Goal: Navigation & Orientation: Find specific page/section

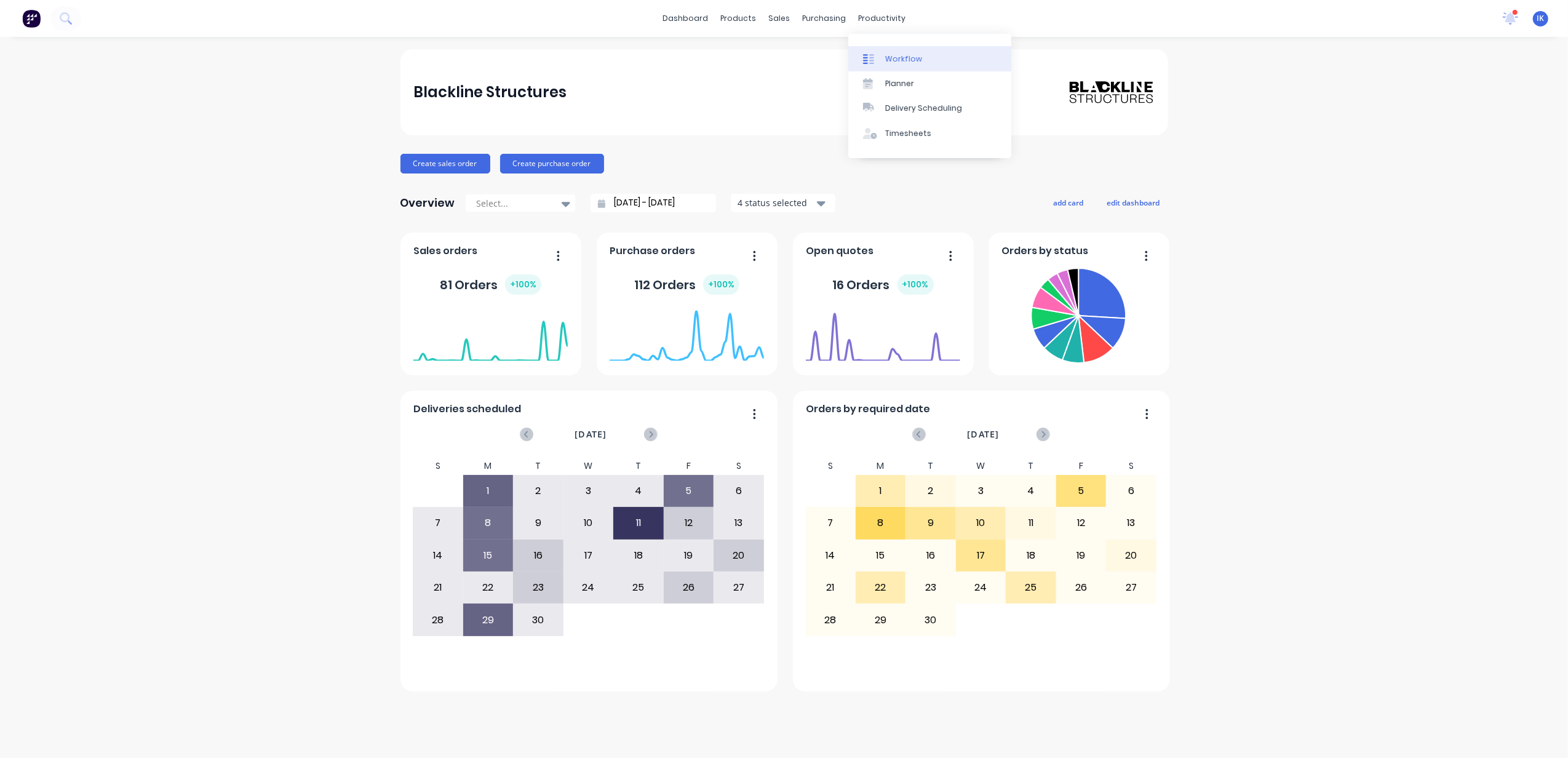
click at [902, 59] on div "Workflow" at bounding box center [904, 59] width 37 height 11
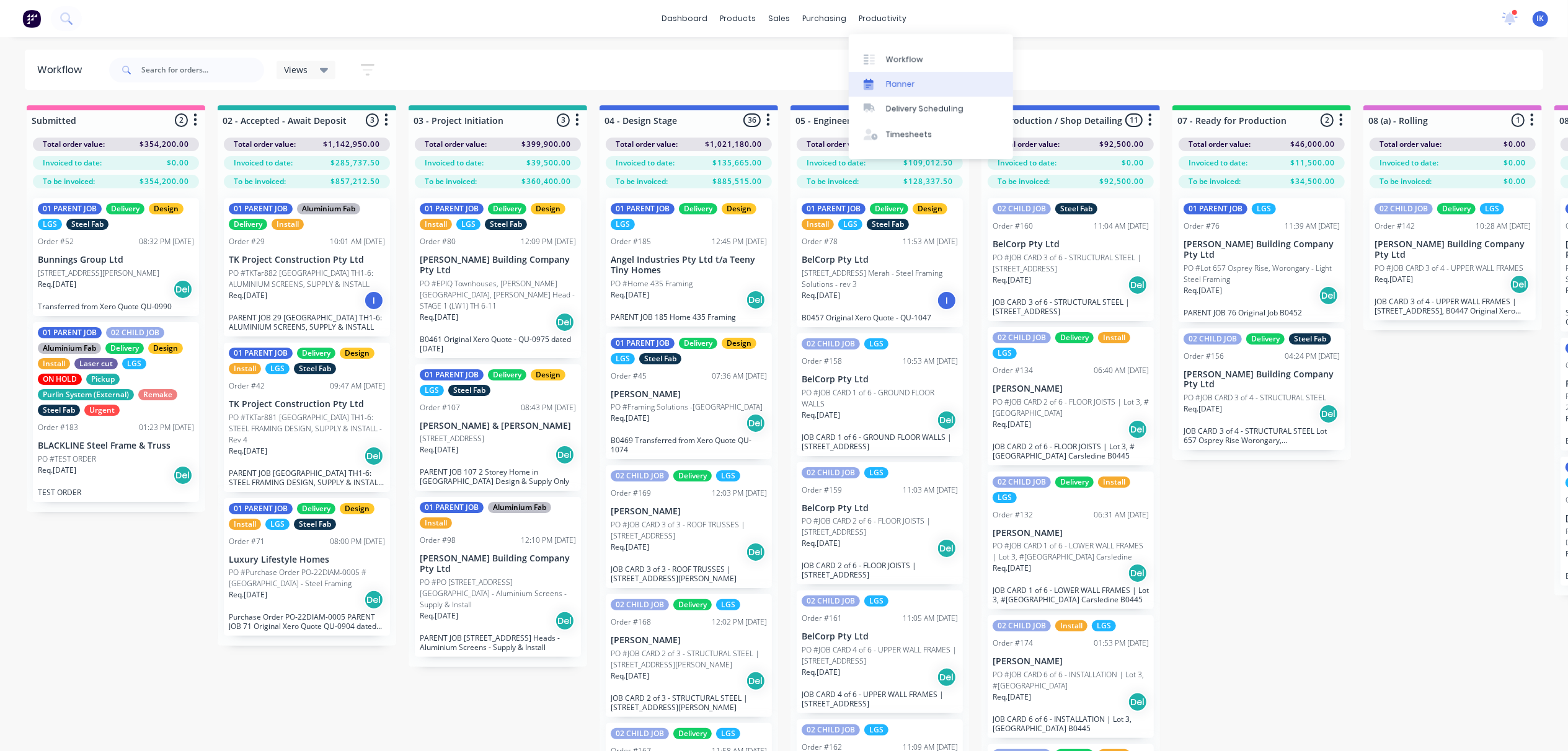
click at [896, 87] on div "Planner" at bounding box center [901, 85] width 29 height 11
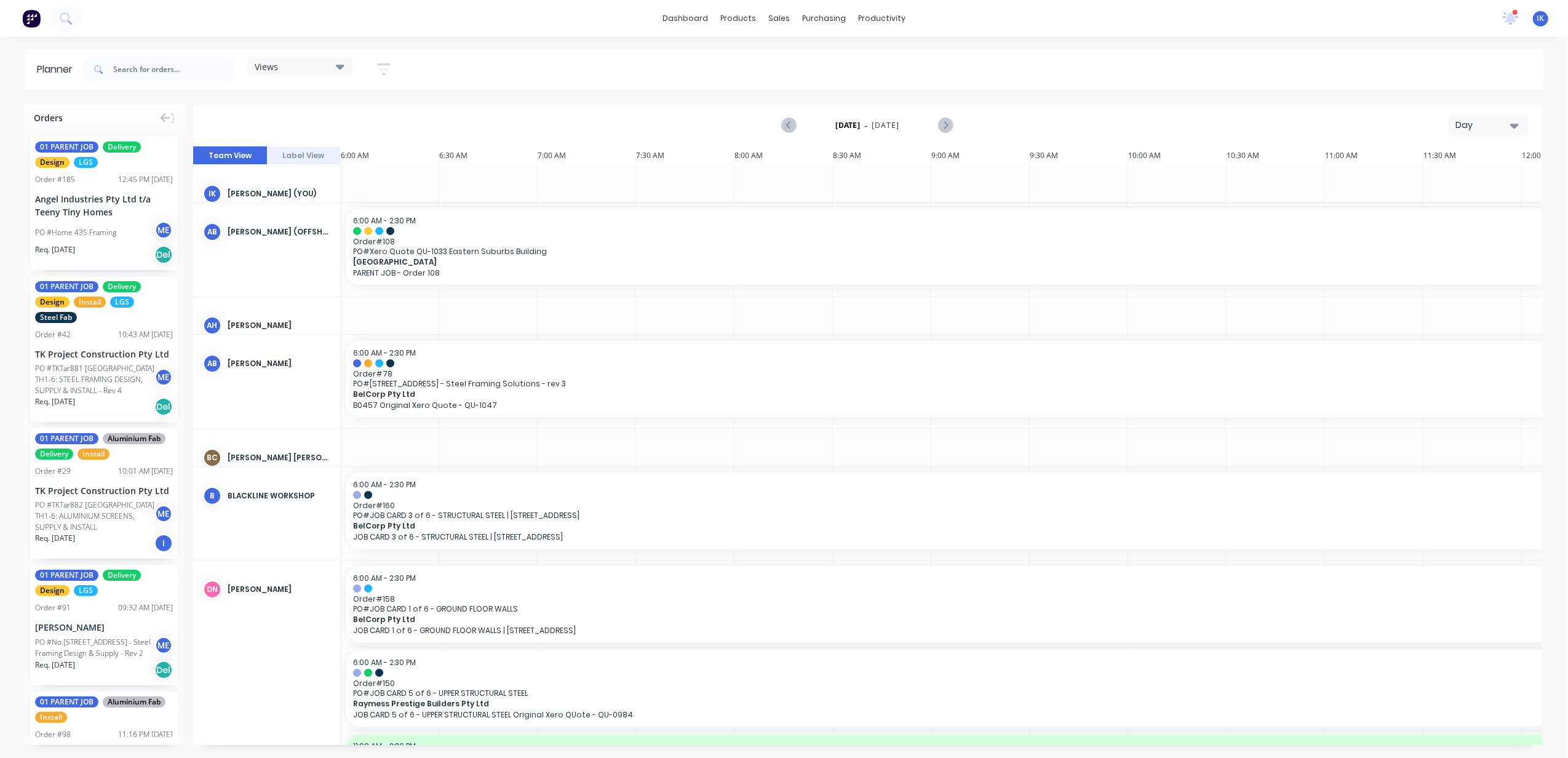
scroll to position [0, 476]
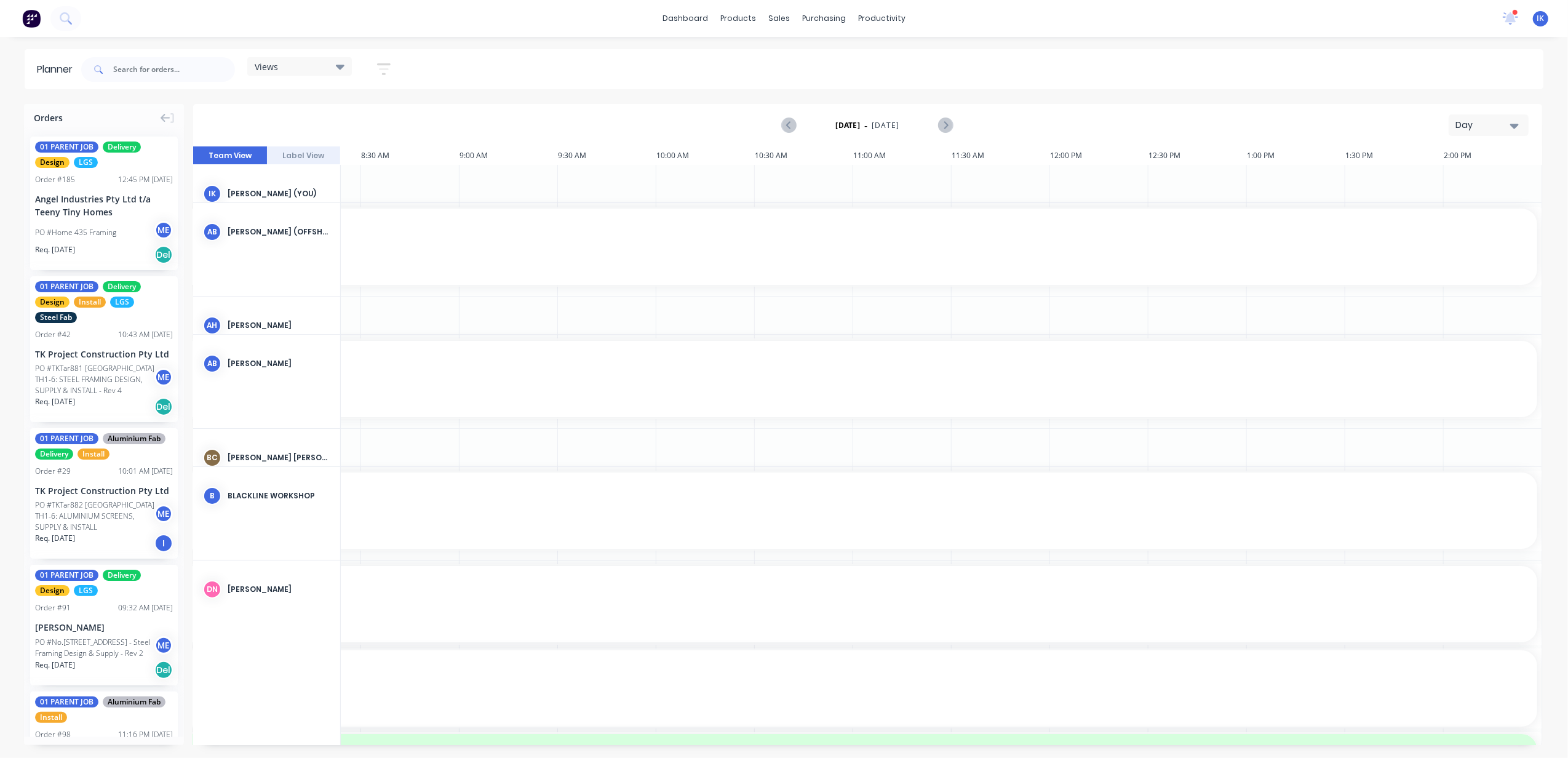
click at [257, 504] on div "B BLACKLINE WORKSHOP" at bounding box center [267, 496] width 147 height 57
click at [1514, 130] on icon "button" at bounding box center [1515, 126] width 9 height 14
click at [1427, 173] on div "Week" at bounding box center [1467, 183] width 121 height 24
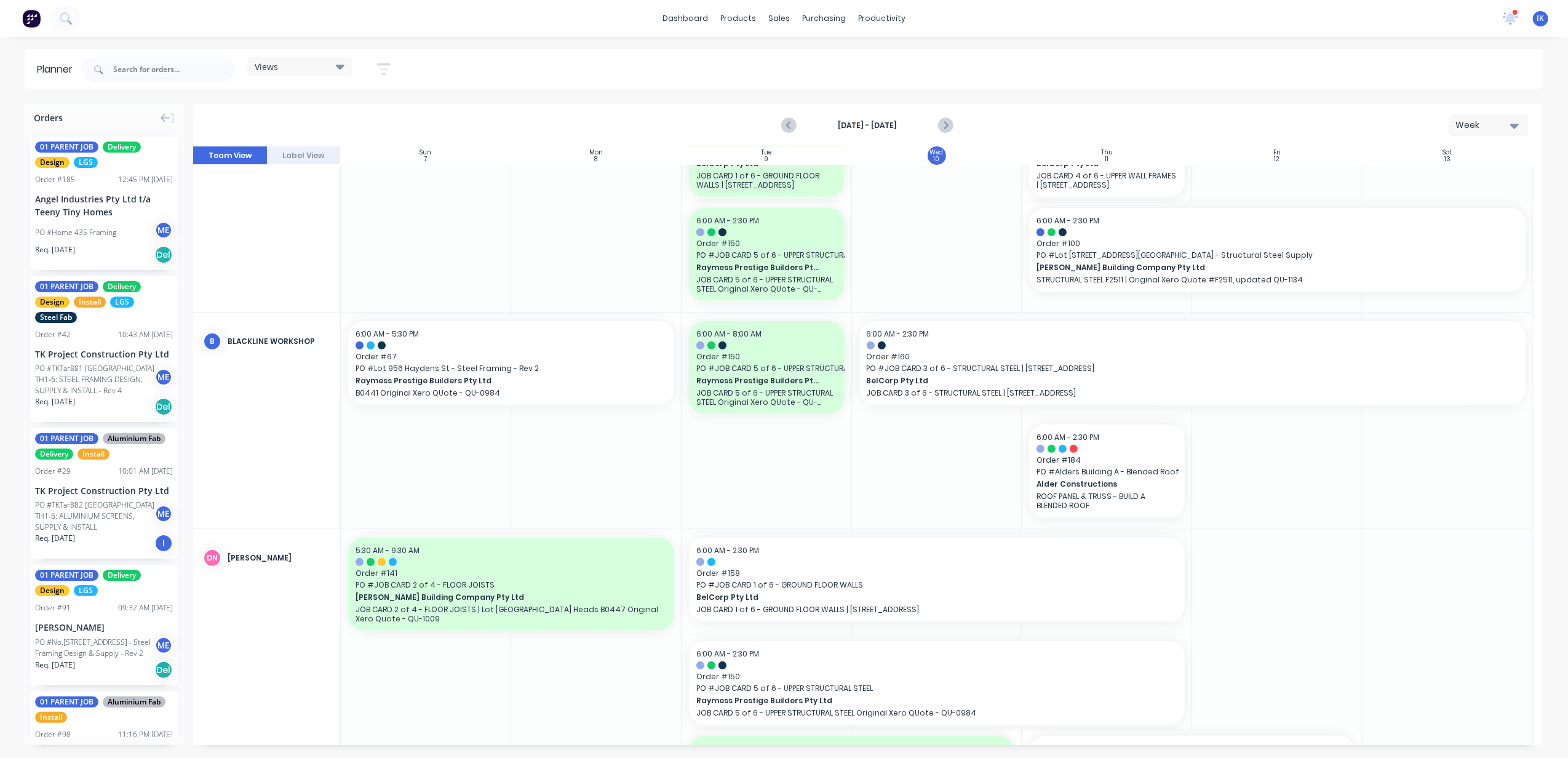
scroll to position [410, 0]
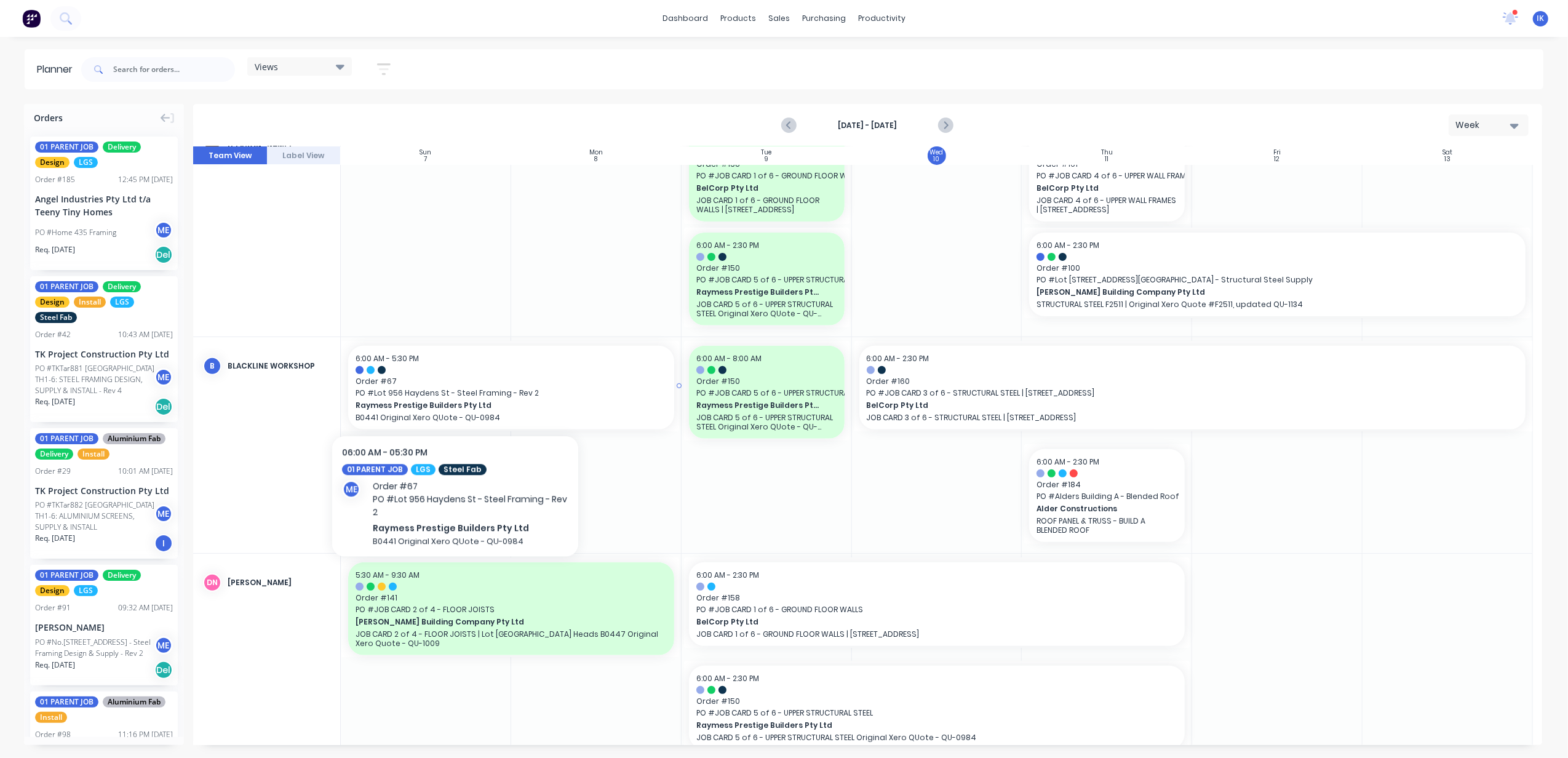
click at [455, 390] on span "PO # Lot 956 Haydens St - Steel Framing - Rev 2" at bounding box center [511, 394] width 312 height 11
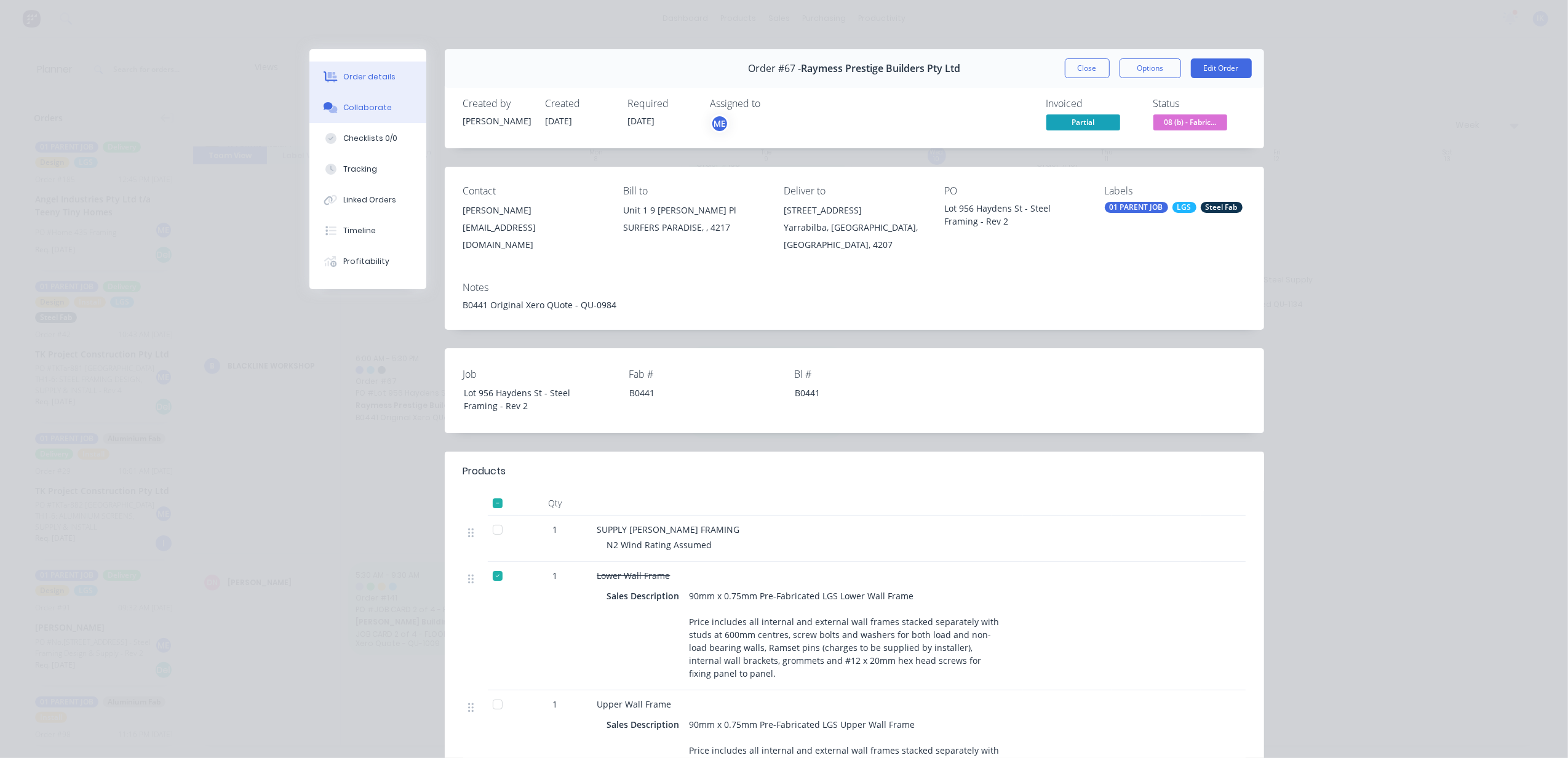
click at [367, 104] on div "Collaborate" at bounding box center [368, 108] width 49 height 11
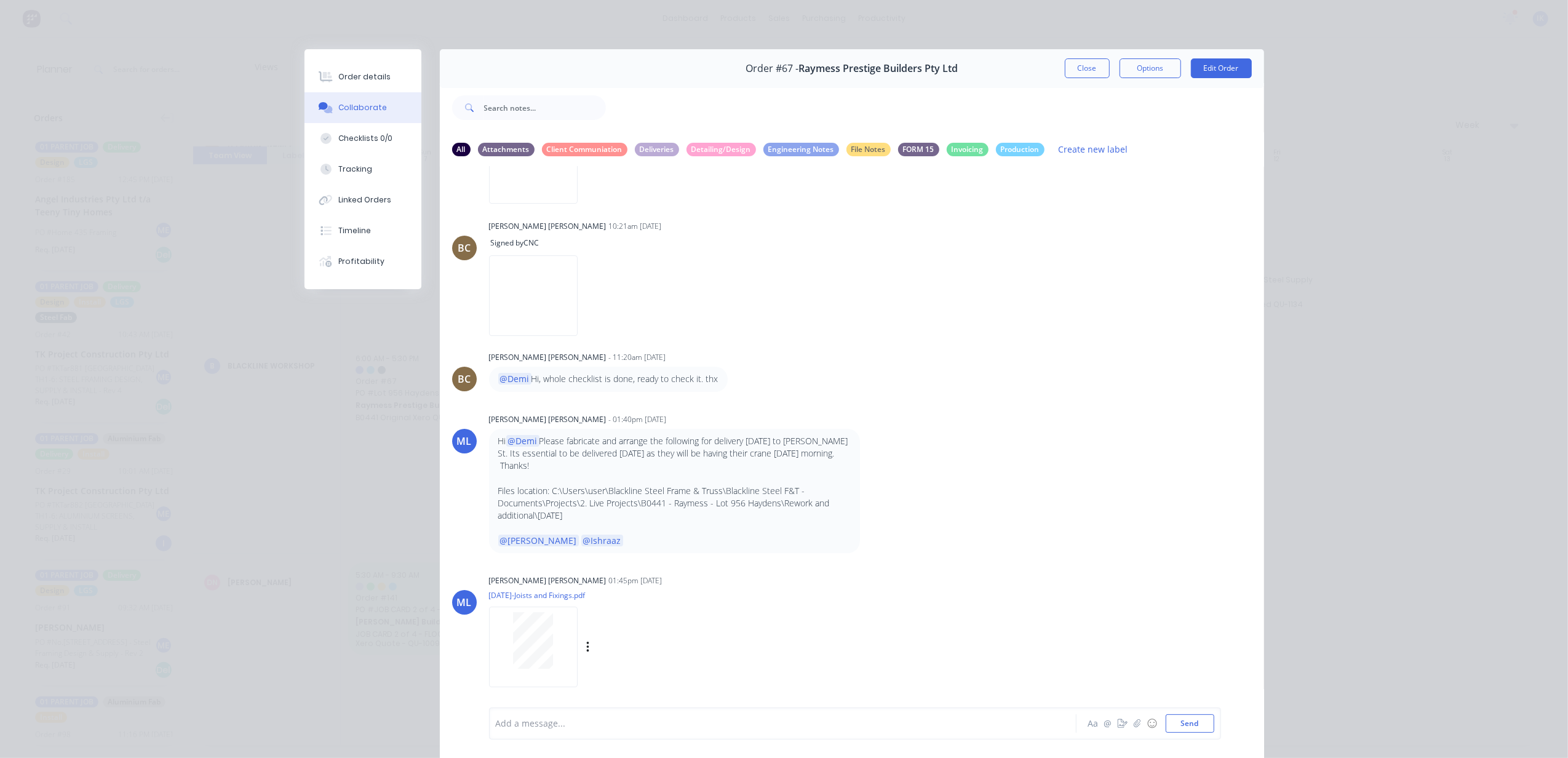
scroll to position [57, 0]
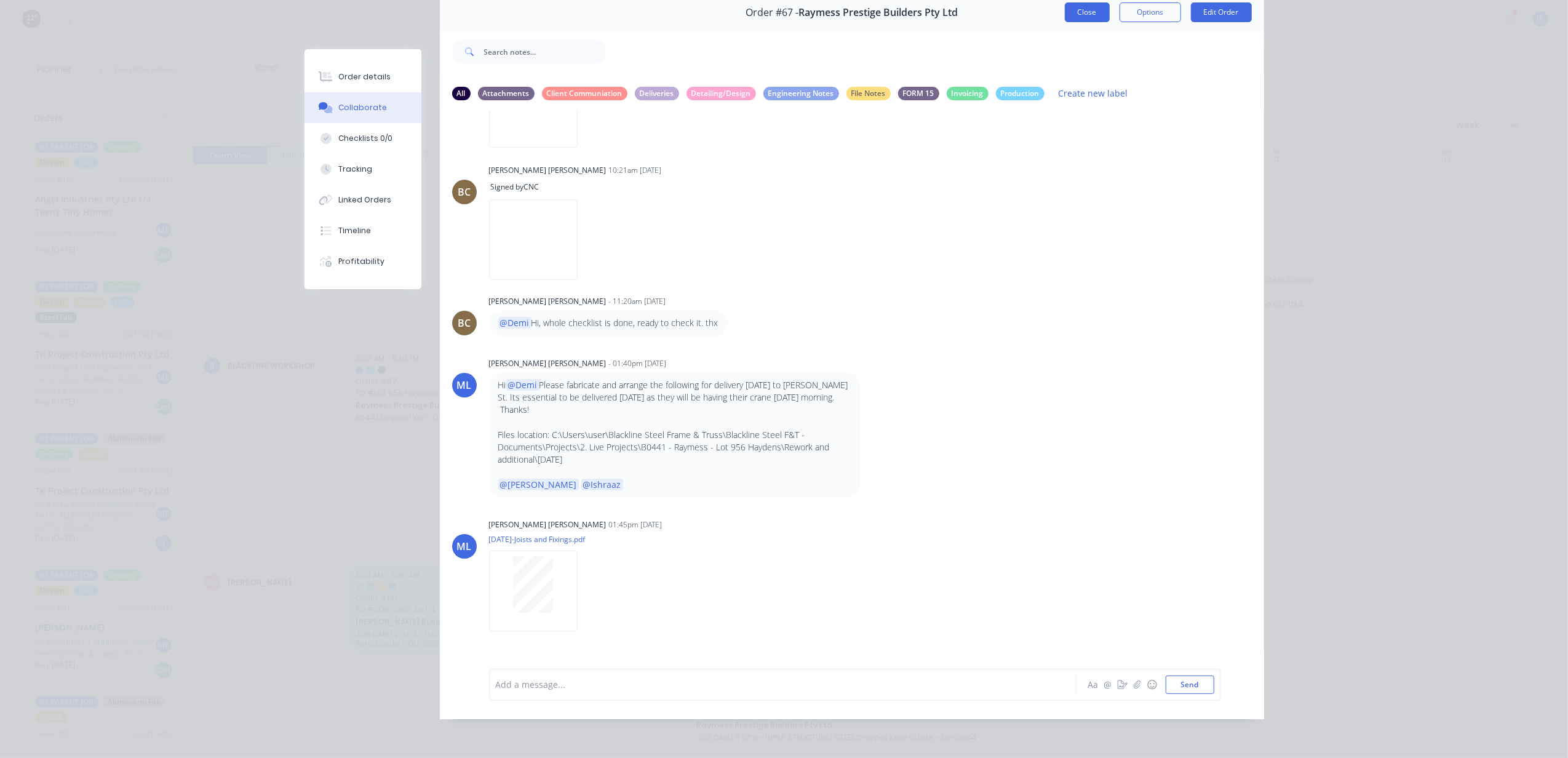
click at [1073, 16] on button "Close" at bounding box center [1087, 12] width 45 height 19
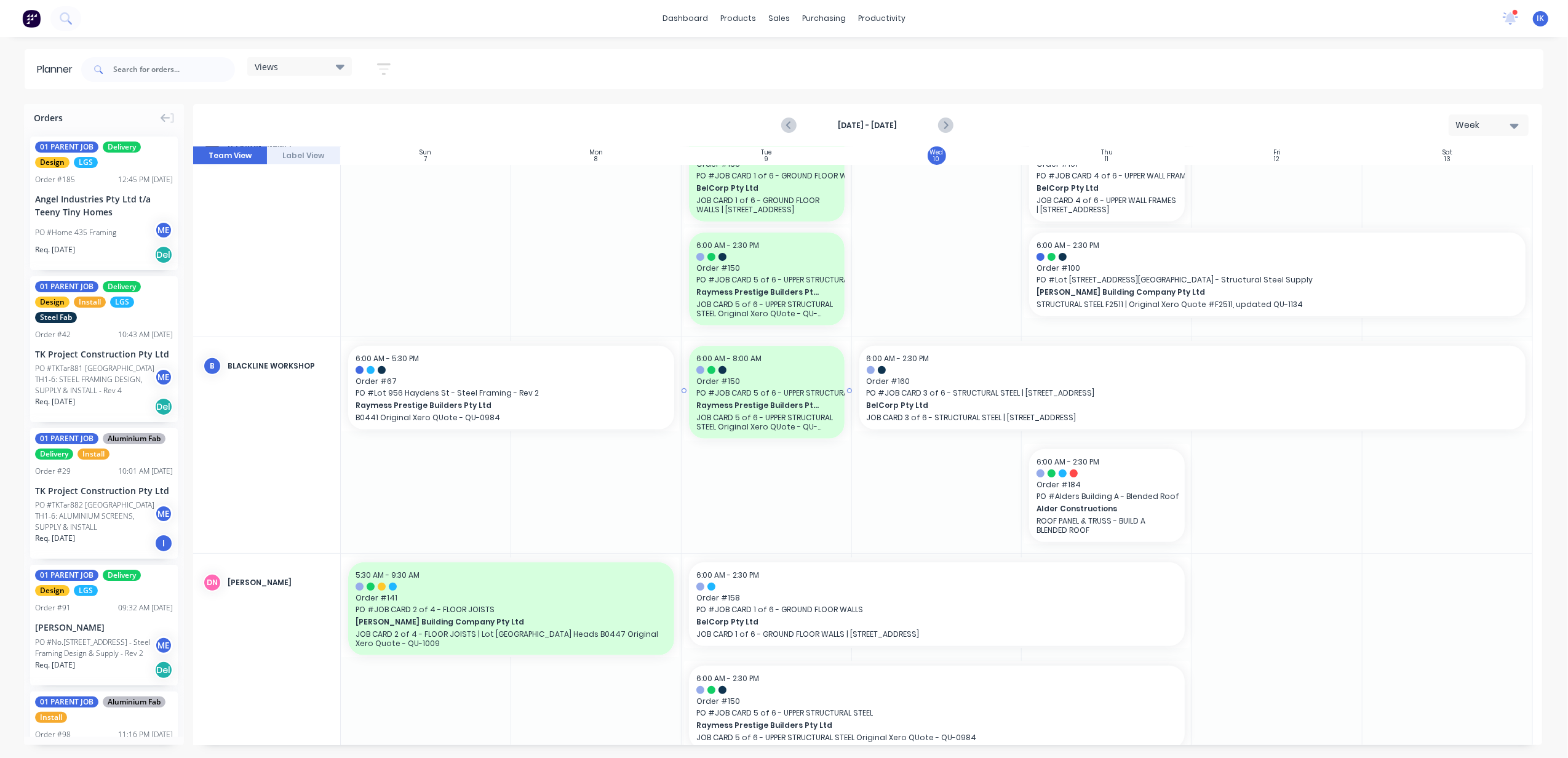
click at [757, 394] on span "PO # JOB CARD 5 of 6 - UPPER STRUCTURAL STEEL" at bounding box center [767, 394] width 141 height 11
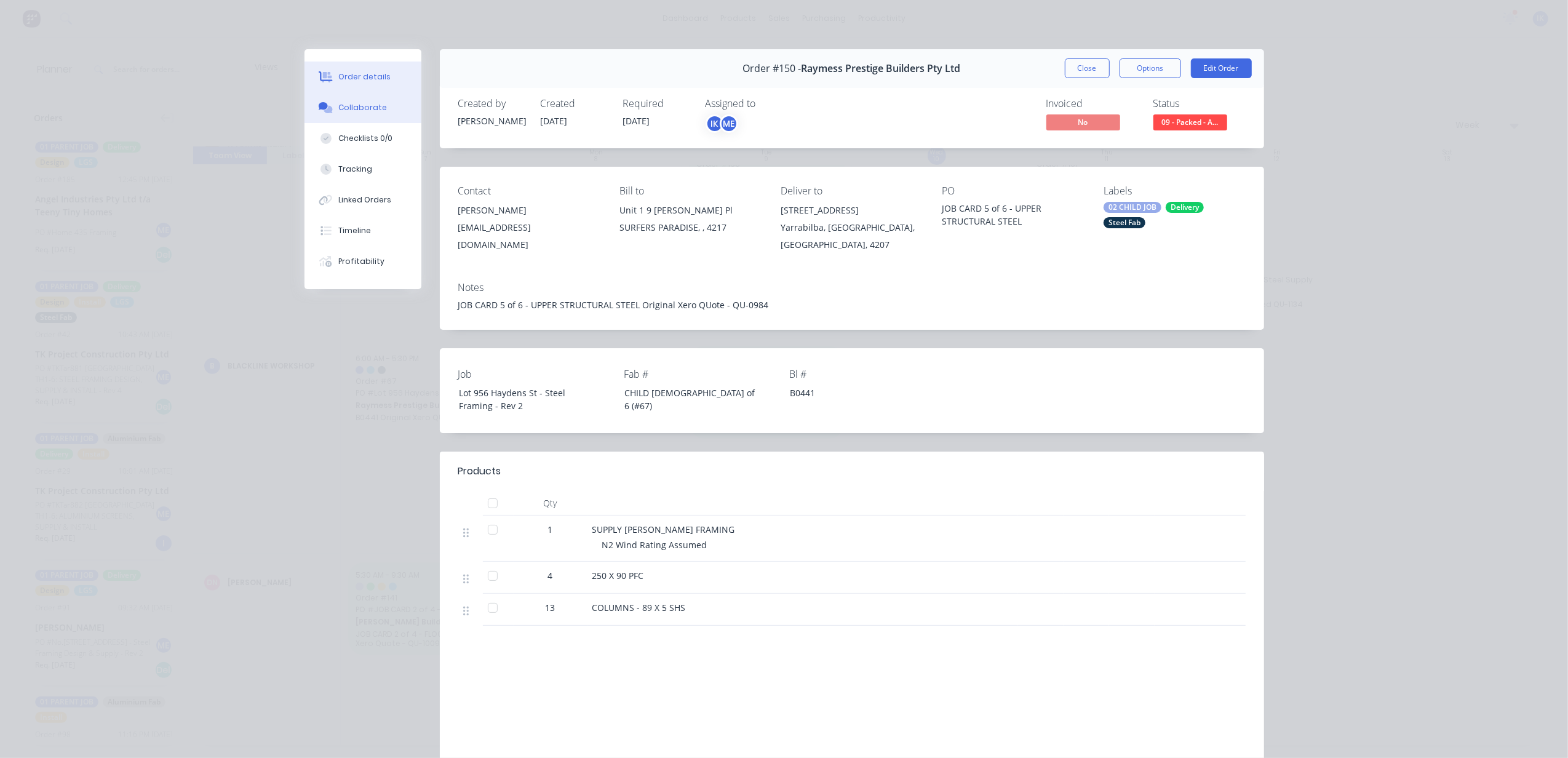
click at [350, 112] on div "Collaborate" at bounding box center [363, 108] width 49 height 11
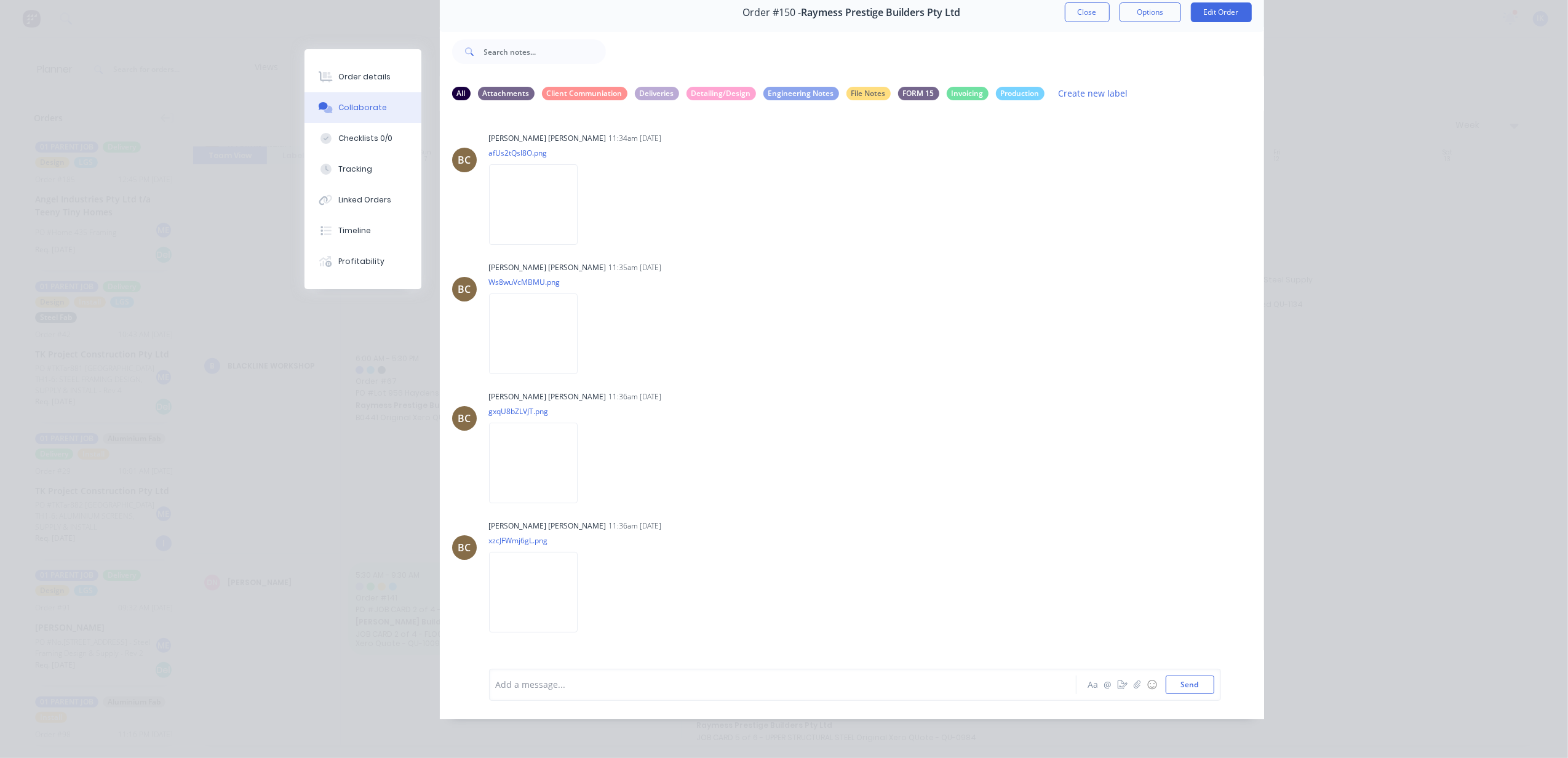
scroll to position [0, 0]
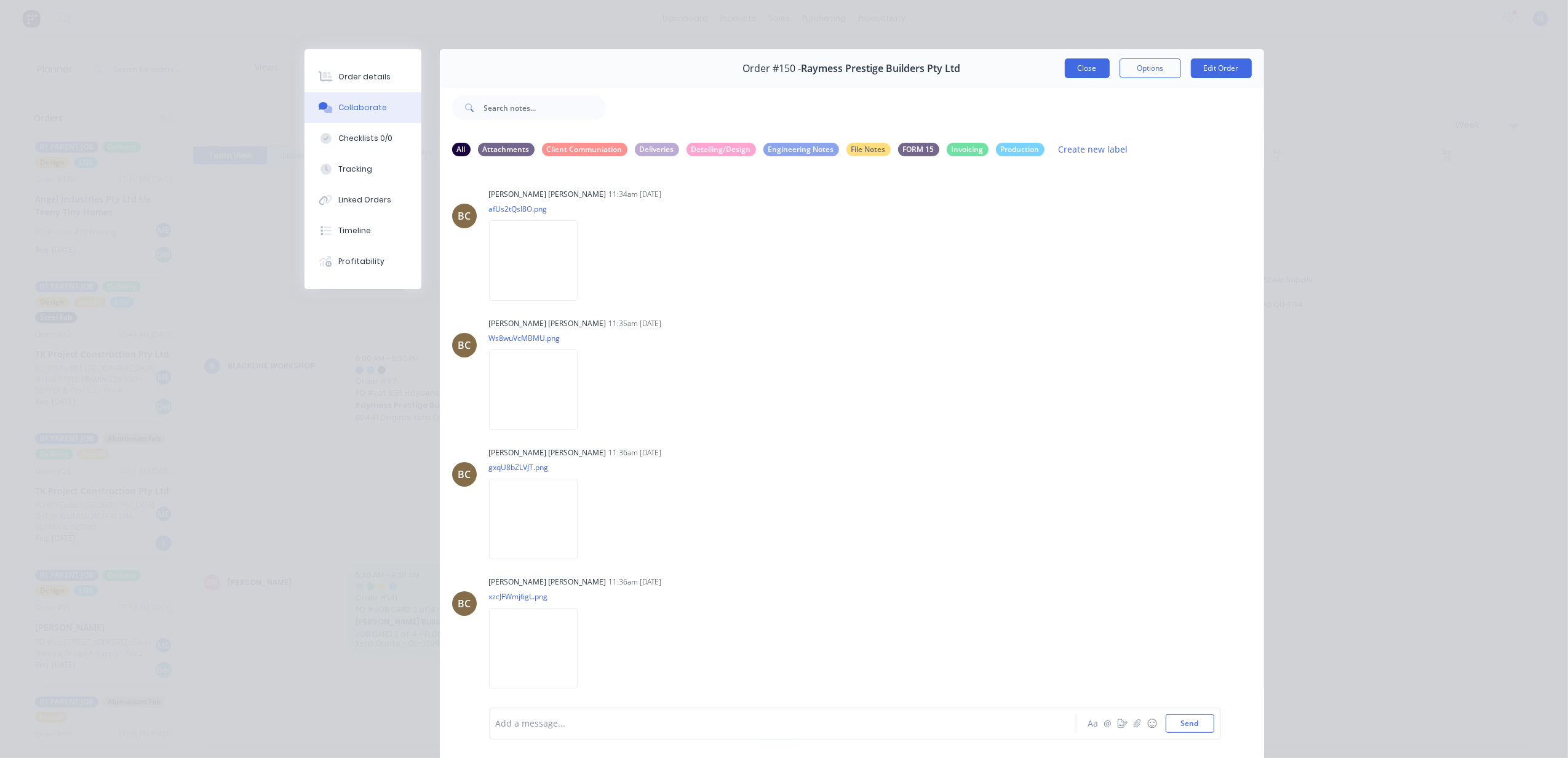
click at [1073, 65] on button "Close" at bounding box center [1087, 68] width 45 height 19
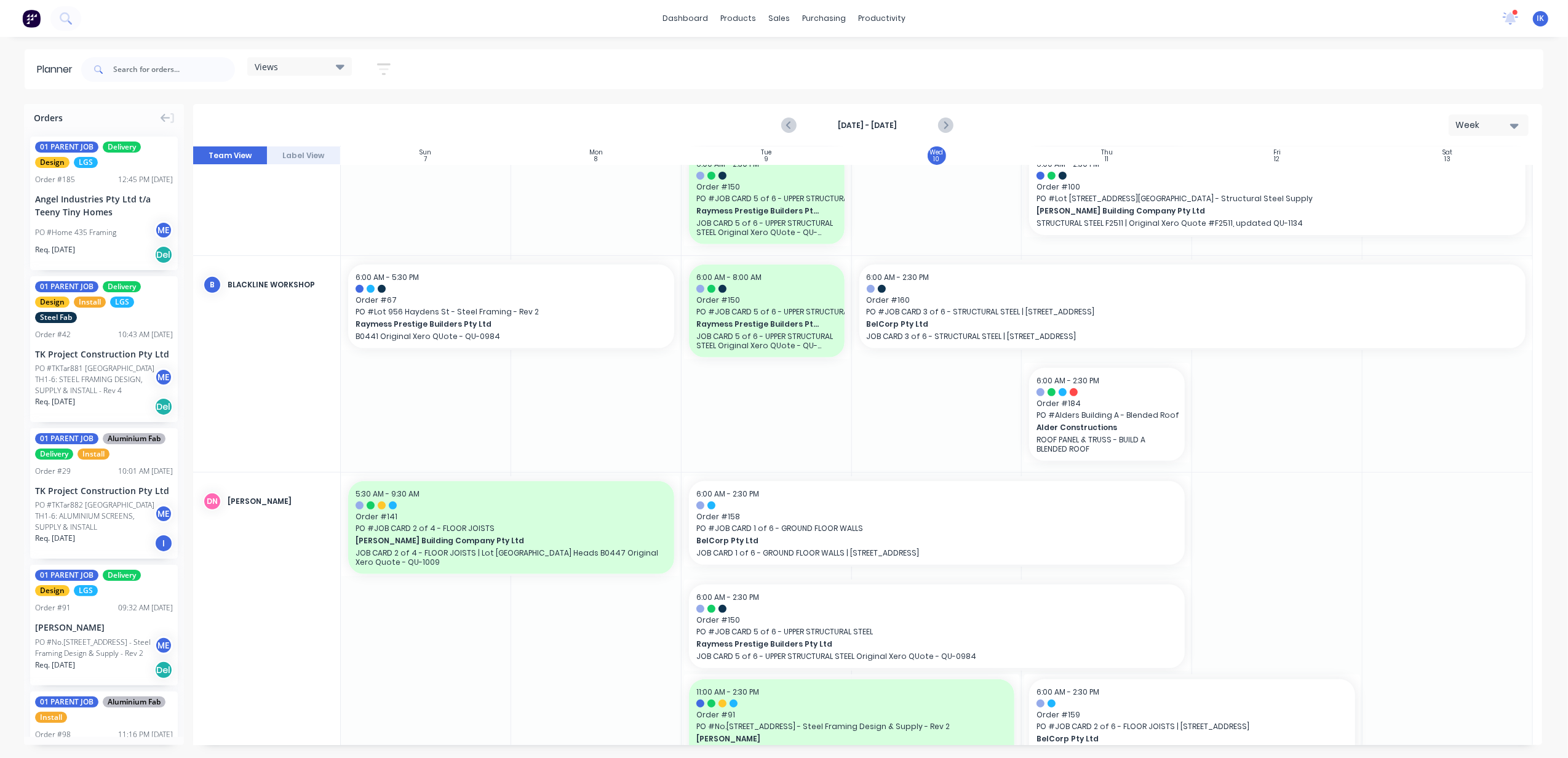
scroll to position [492, 0]
click at [423, 317] on span "Raymess Prestige Builders Pty Ltd" at bounding box center [495, 323] width 280 height 11
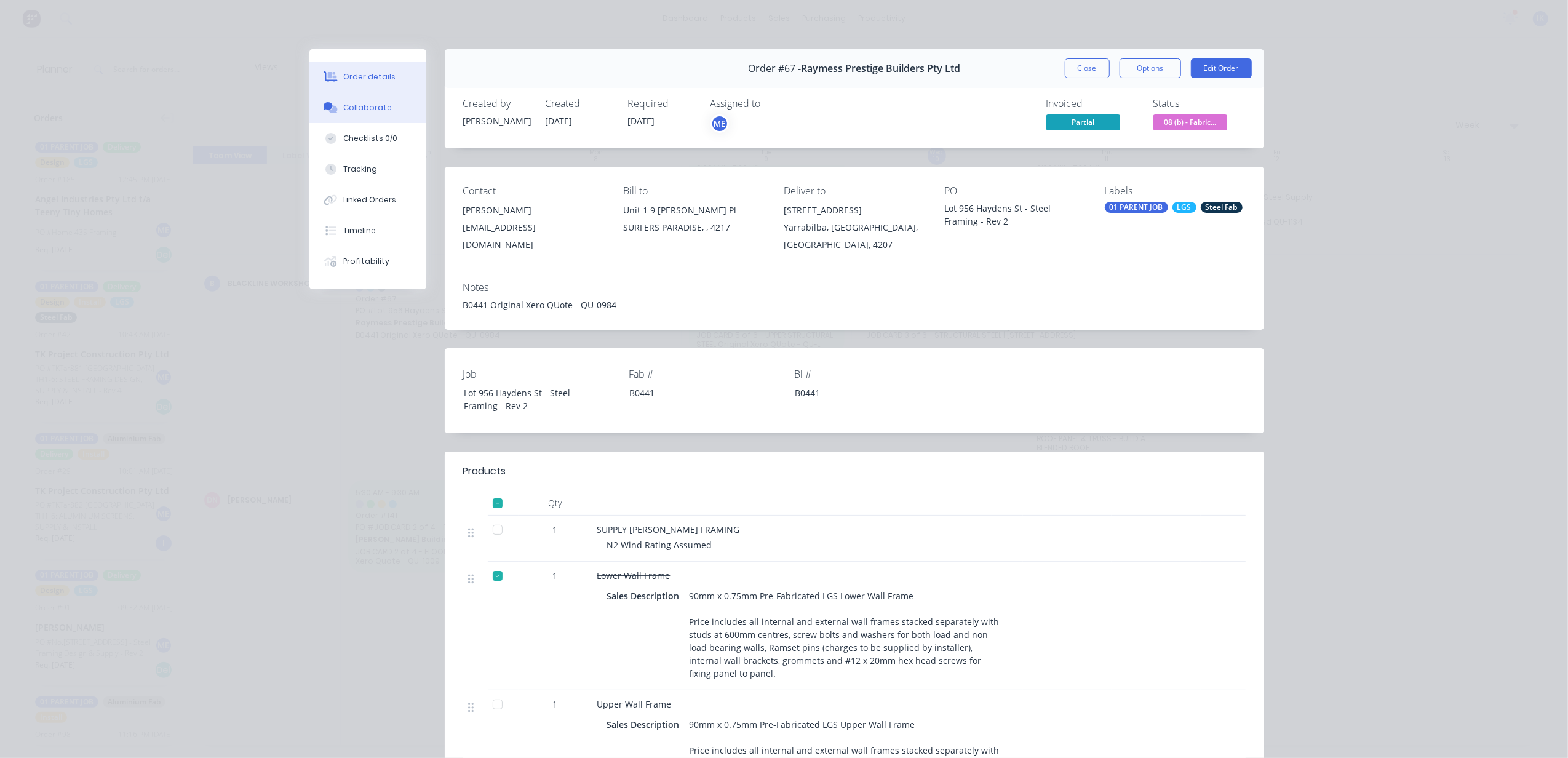
click at [364, 109] on div "Collaborate" at bounding box center [368, 108] width 49 height 11
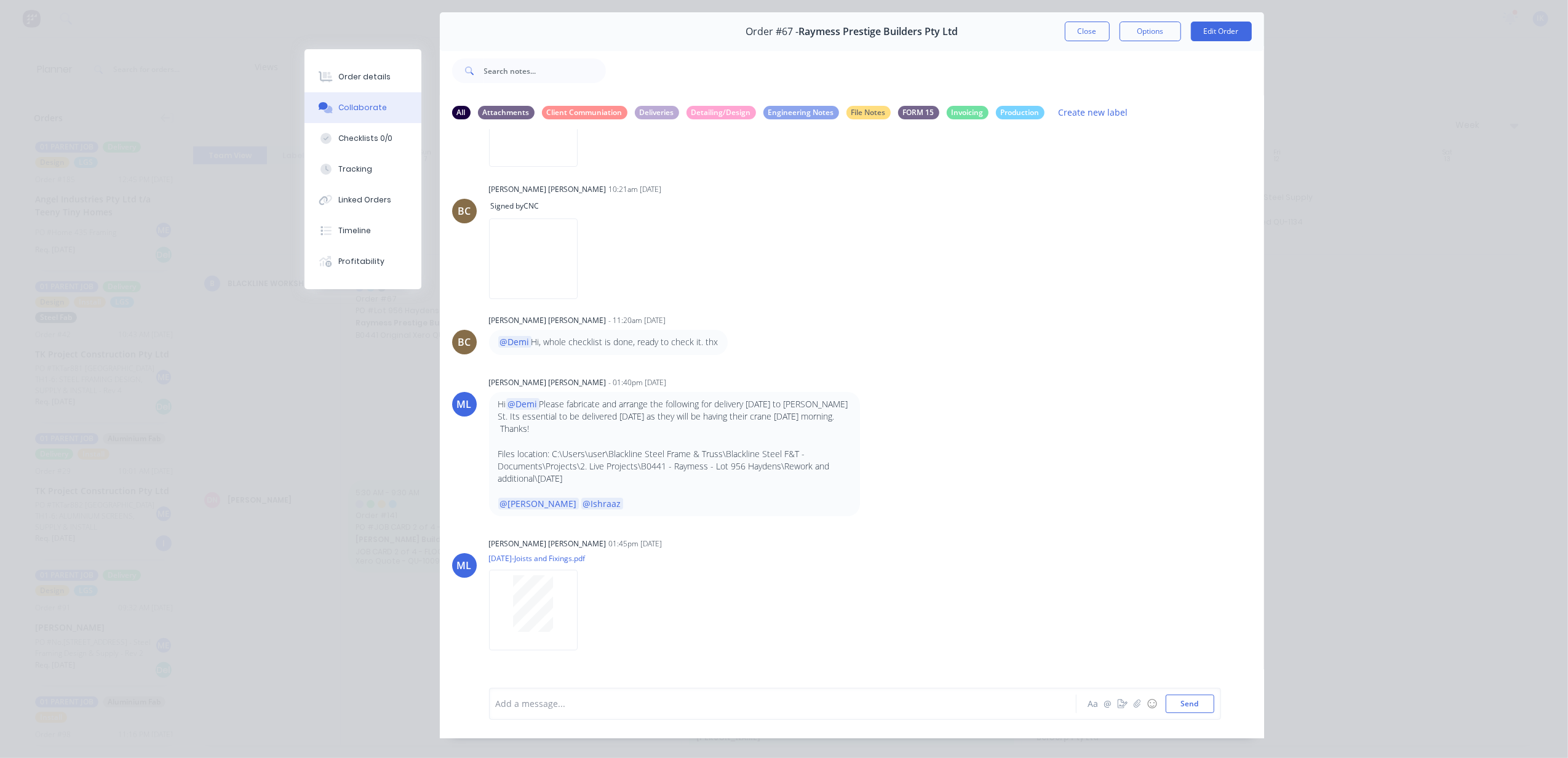
scroll to position [57, 0]
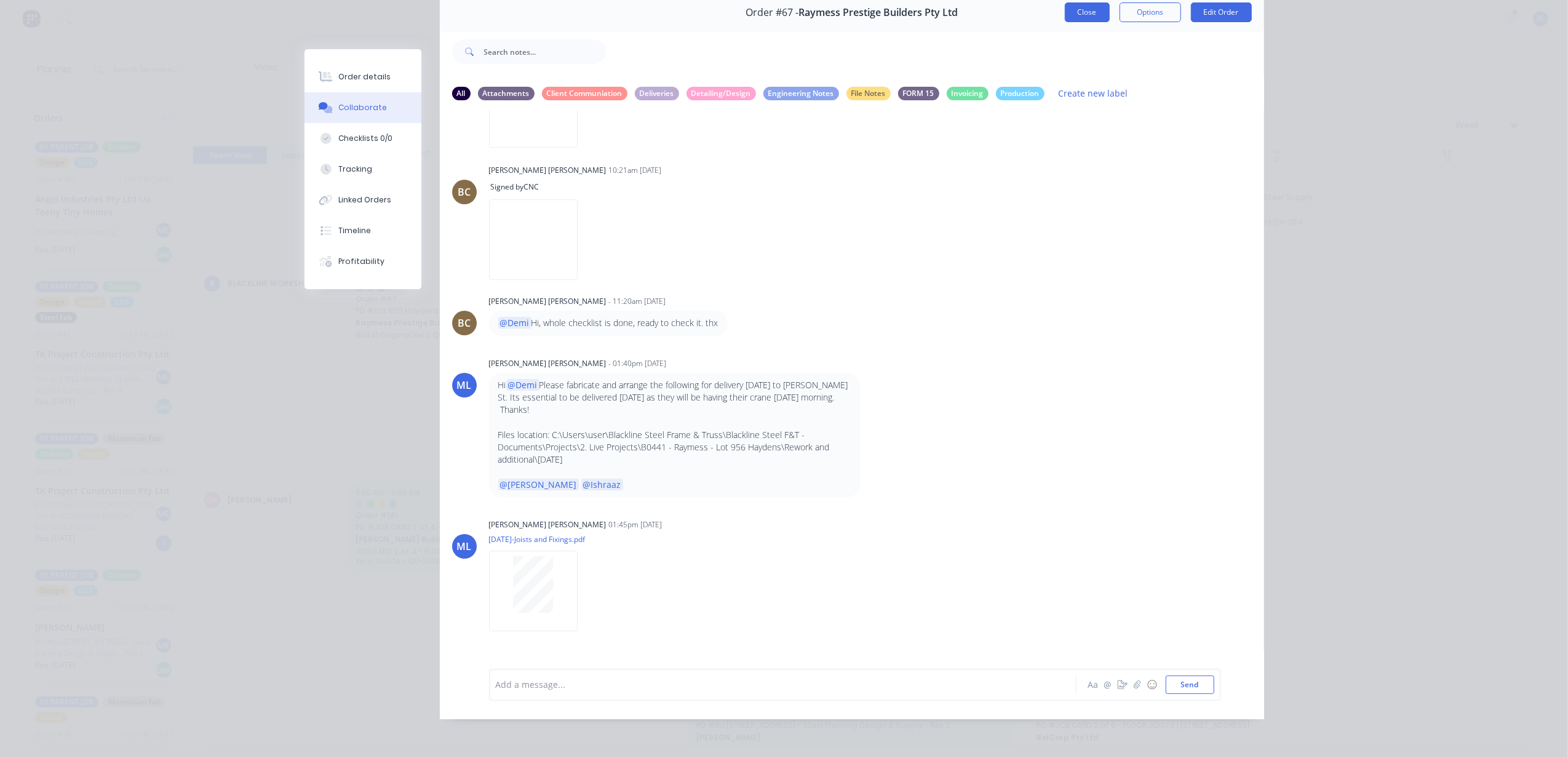
click at [1078, 11] on button "Close" at bounding box center [1087, 12] width 45 height 19
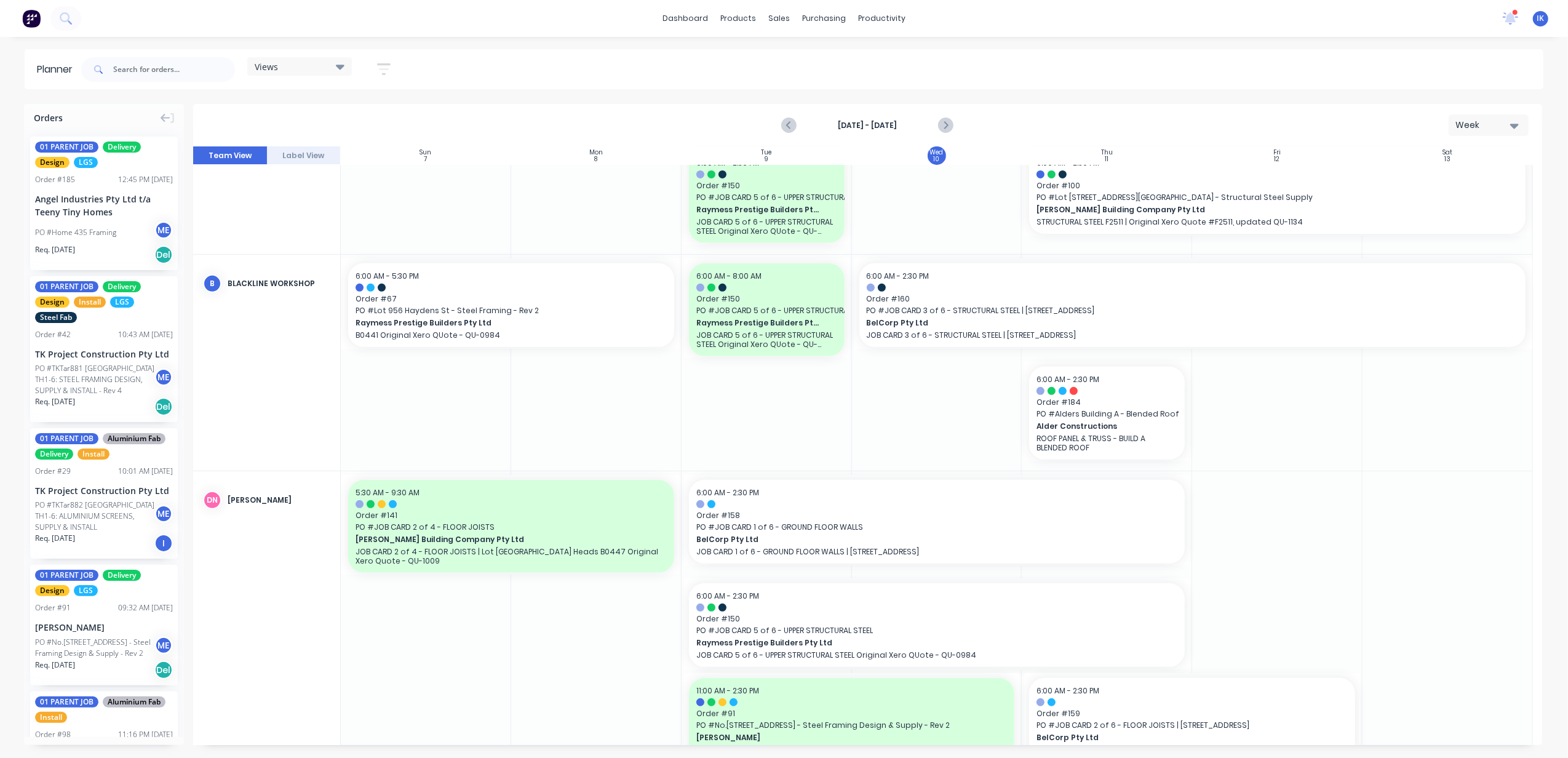
click at [25, 19] on img at bounding box center [31, 18] width 19 height 19
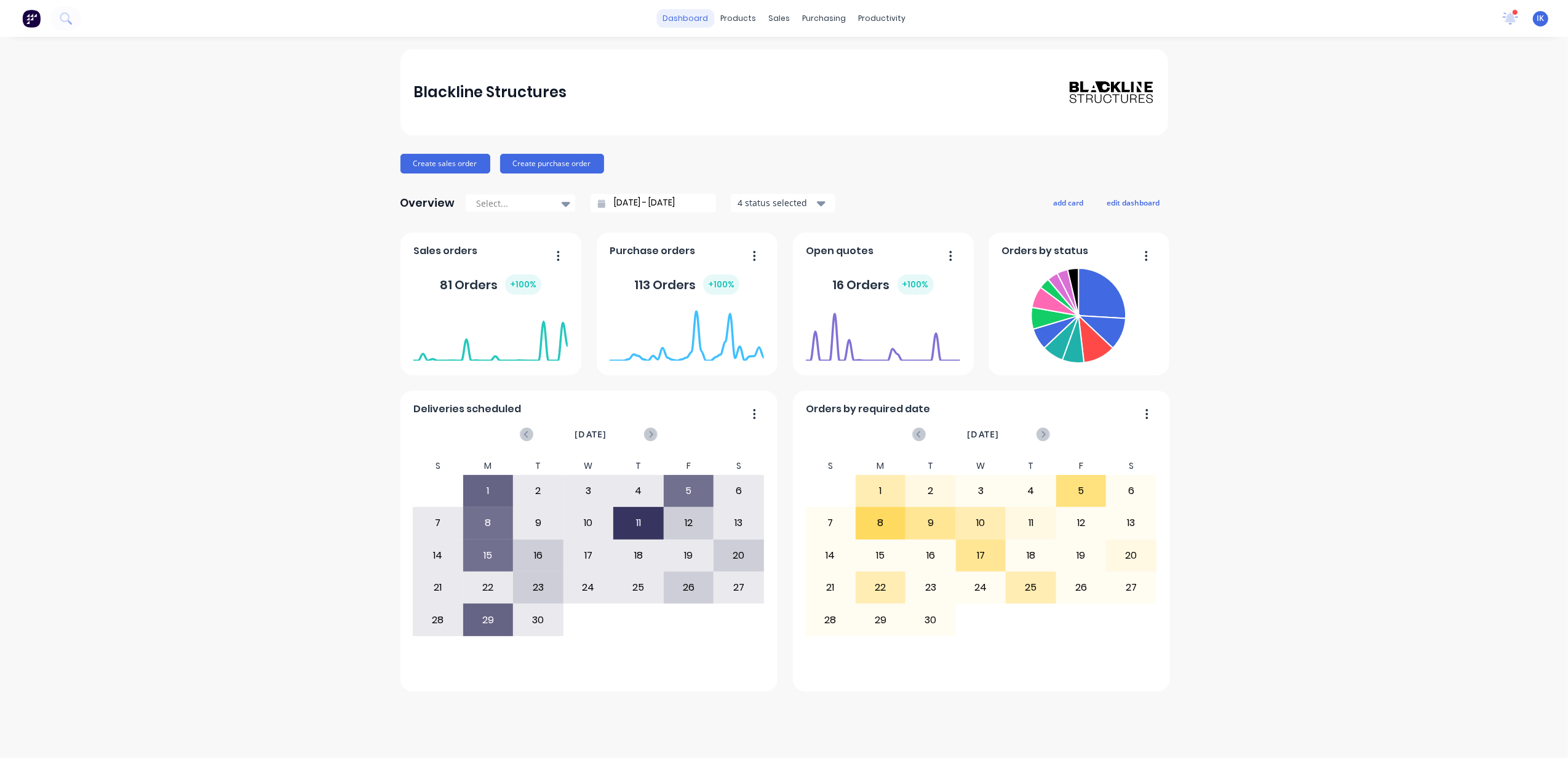
click at [699, 23] on link "dashboard" at bounding box center [685, 18] width 57 height 19
click at [805, 79] on div "Customers" at bounding box center [822, 84] width 45 height 11
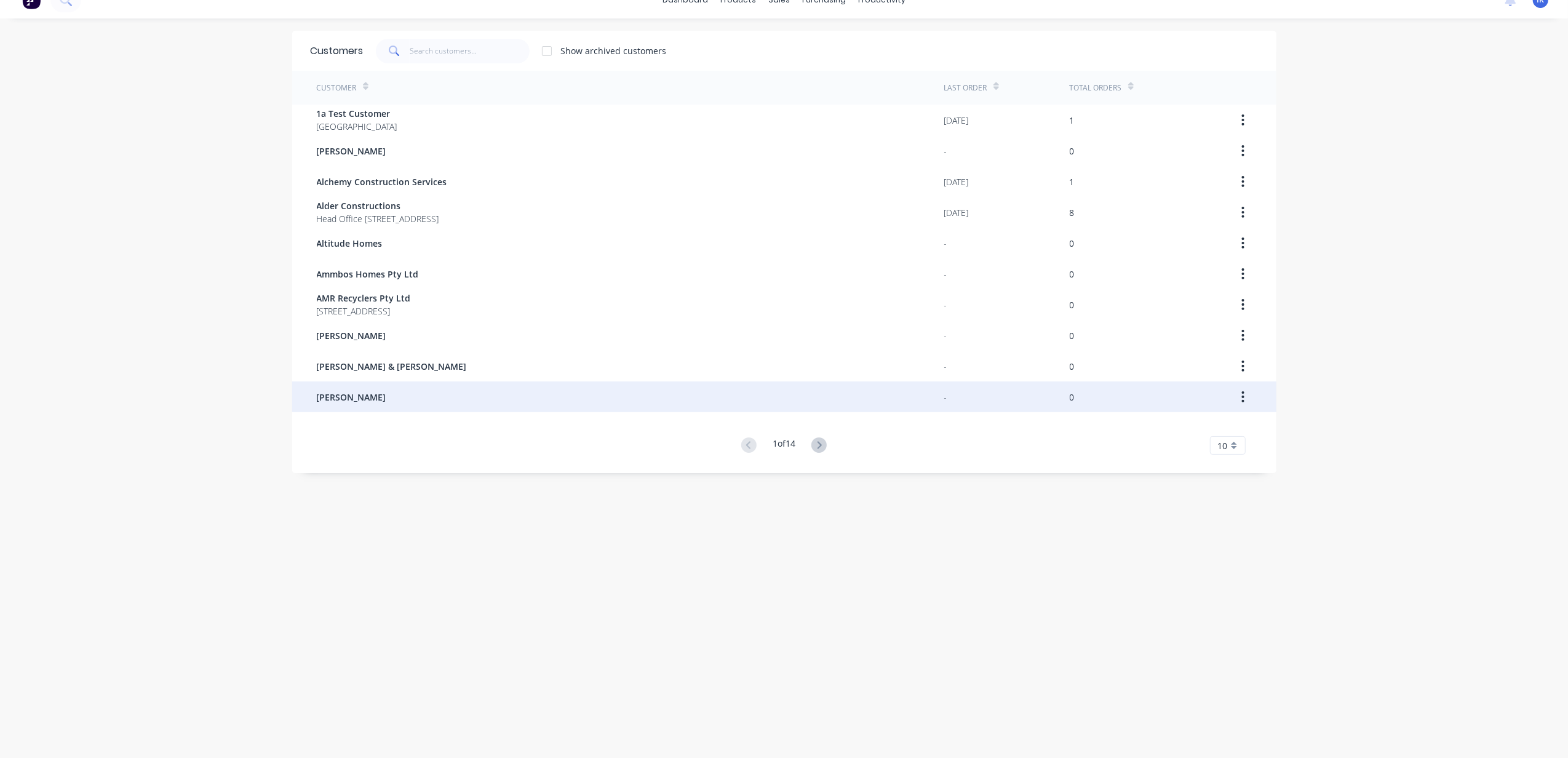
scroll to position [24, 0]
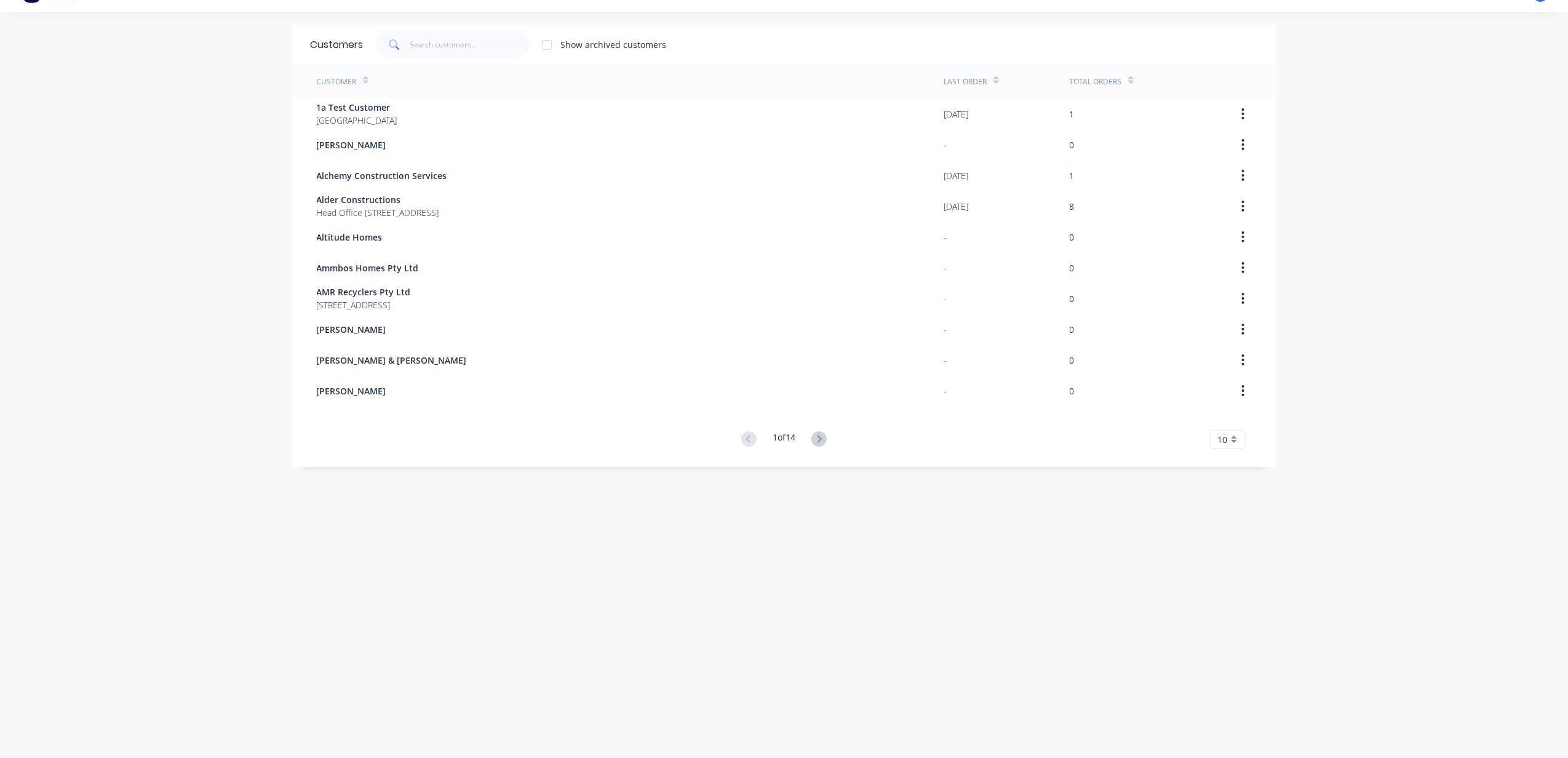
click at [812, 438] on icon at bounding box center [818, 439] width 15 height 15
click at [811, 432] on icon at bounding box center [818, 439] width 15 height 15
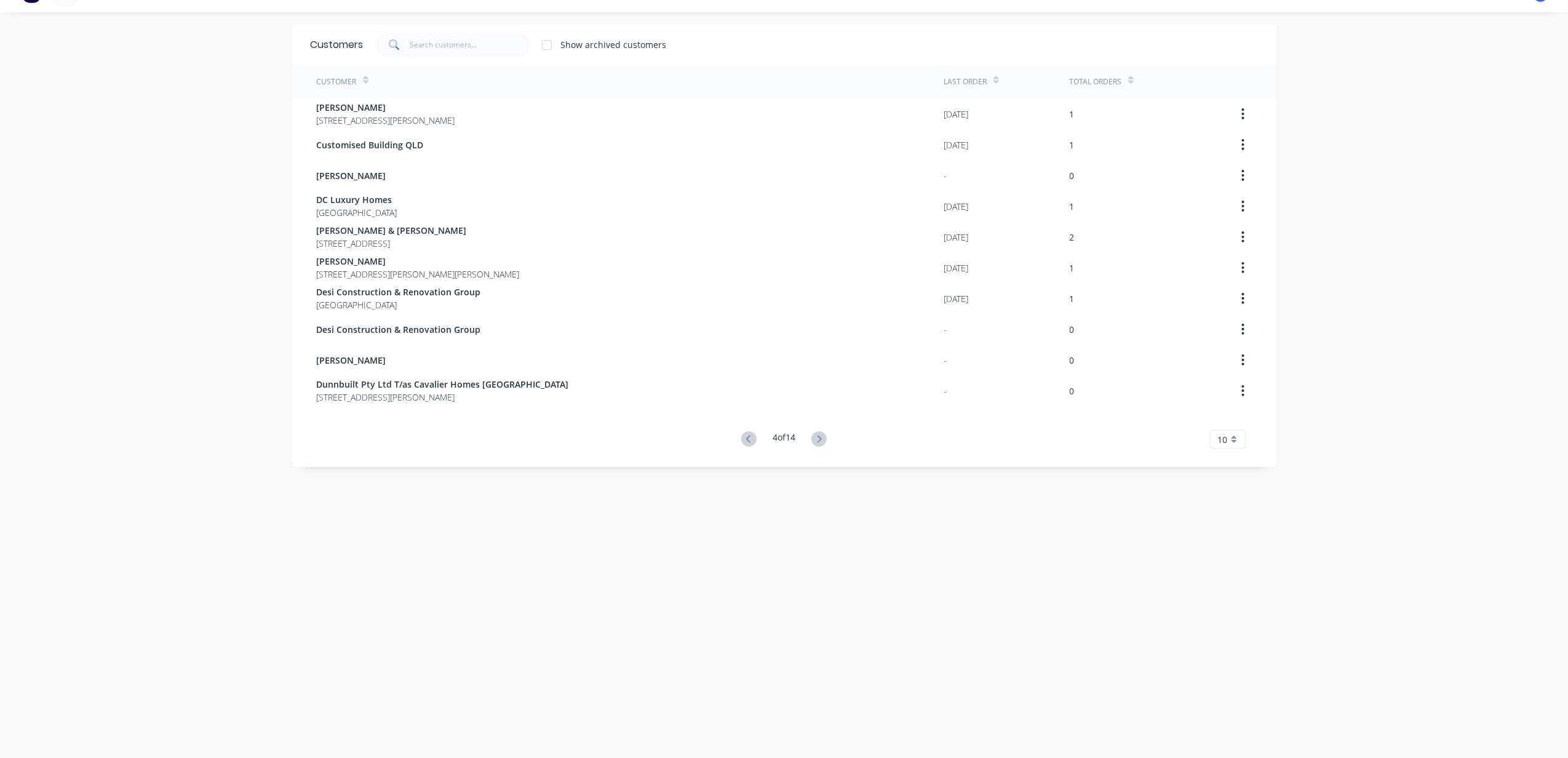
click at [811, 432] on icon at bounding box center [818, 439] width 15 height 15
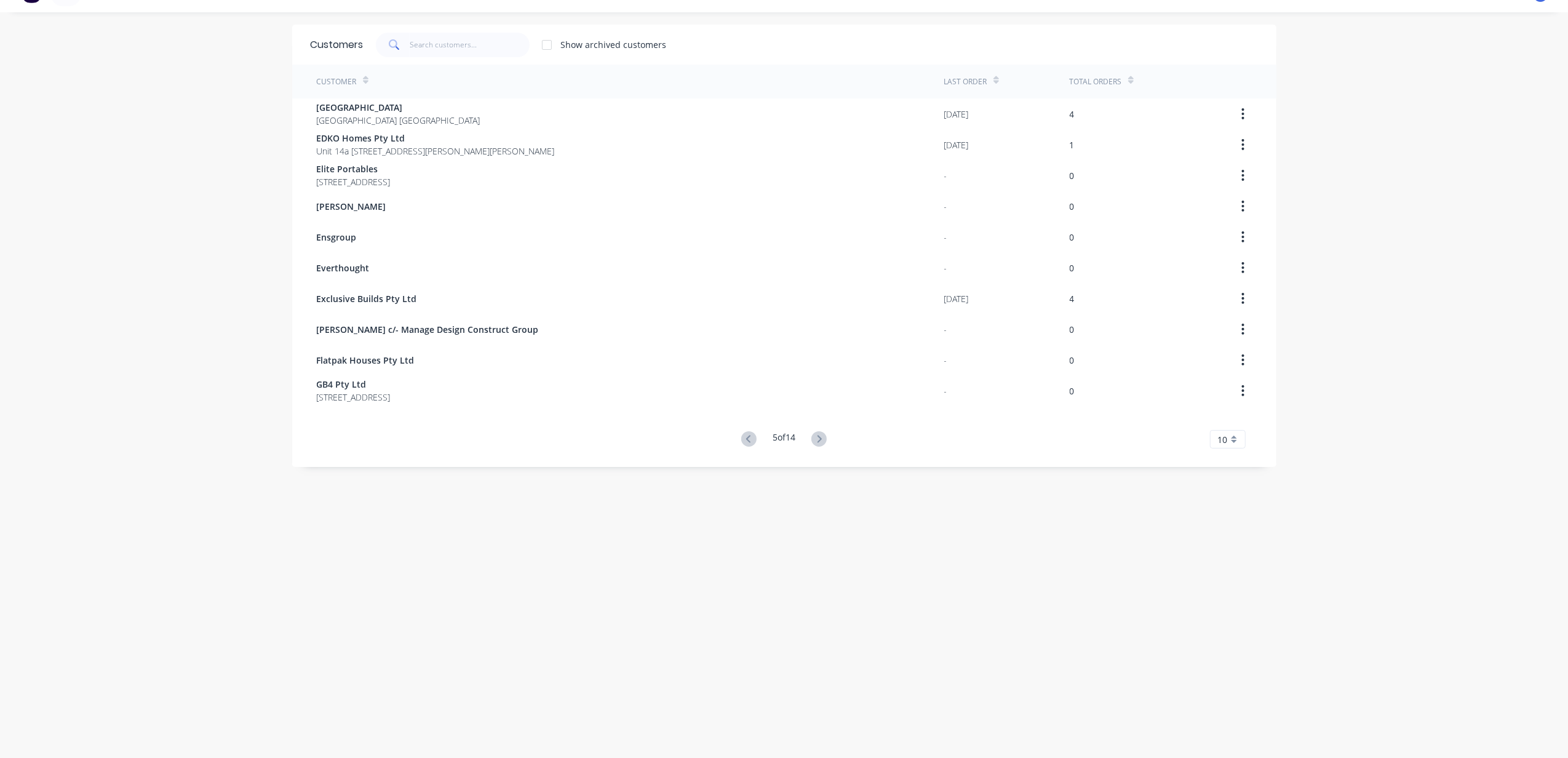
click at [811, 432] on icon at bounding box center [818, 439] width 15 height 15
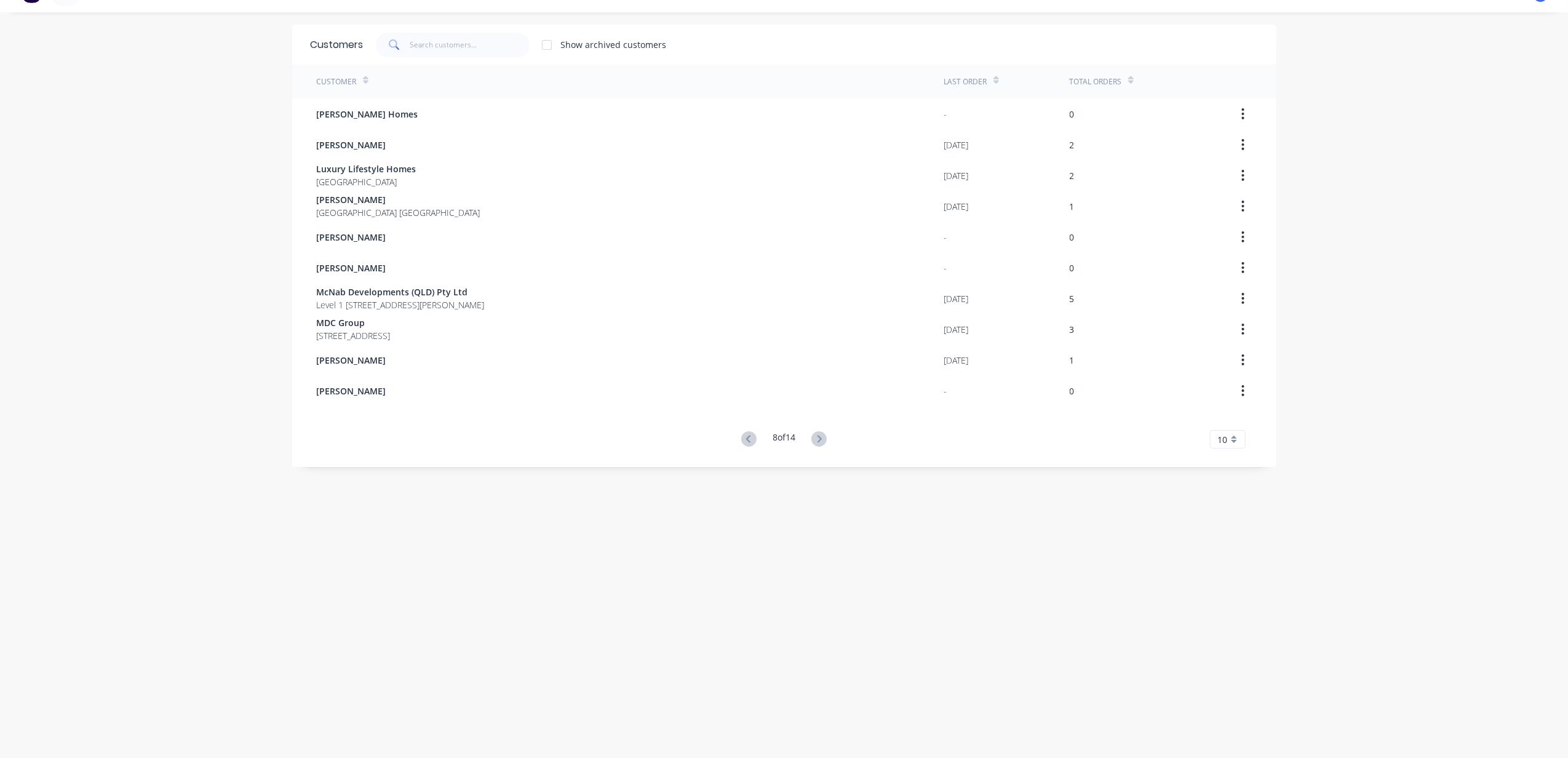
click at [811, 432] on icon at bounding box center [818, 439] width 15 height 15
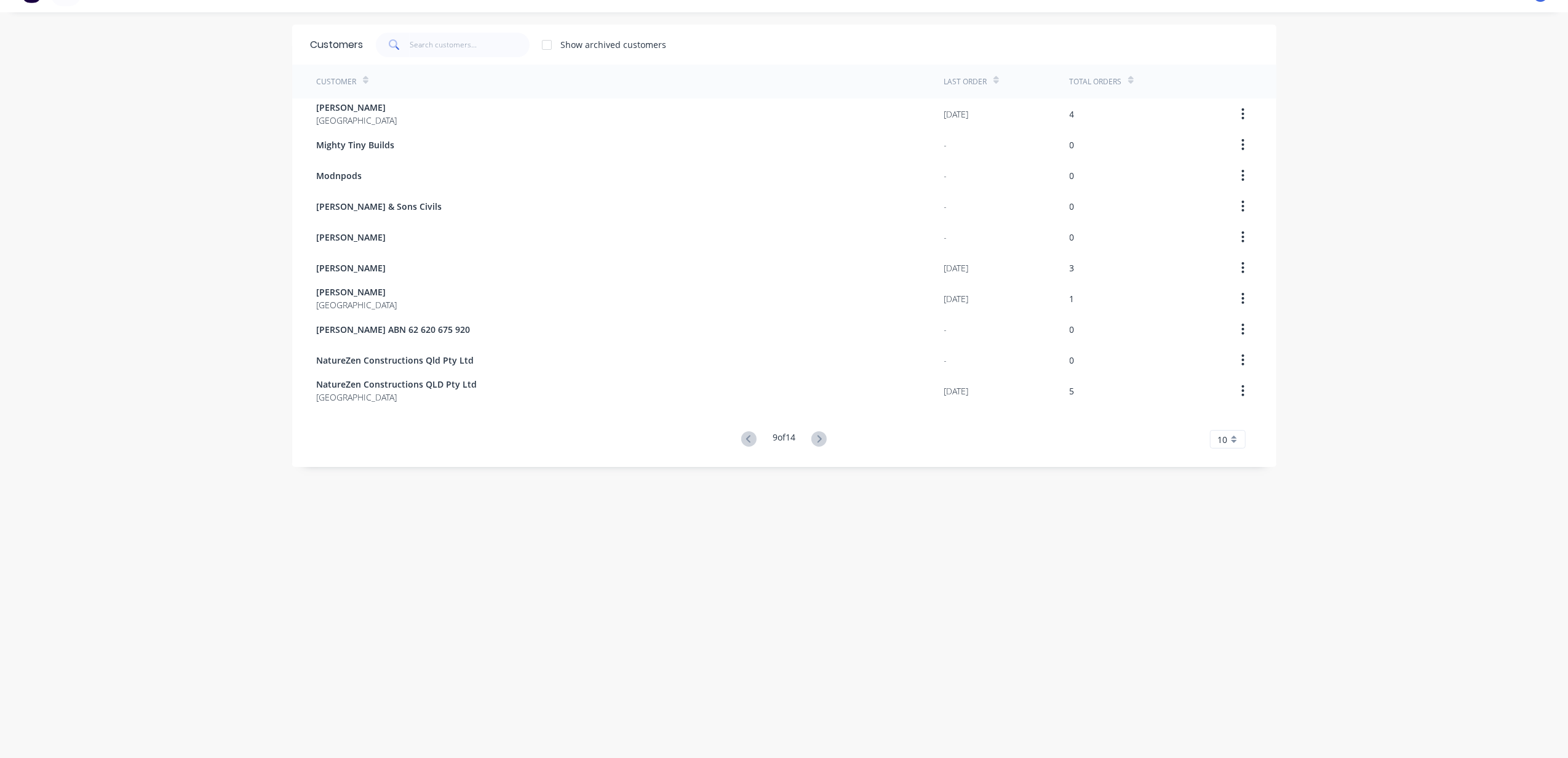
click at [811, 432] on icon at bounding box center [818, 439] width 15 height 15
click at [811, 433] on button at bounding box center [822, 440] width 23 height 18
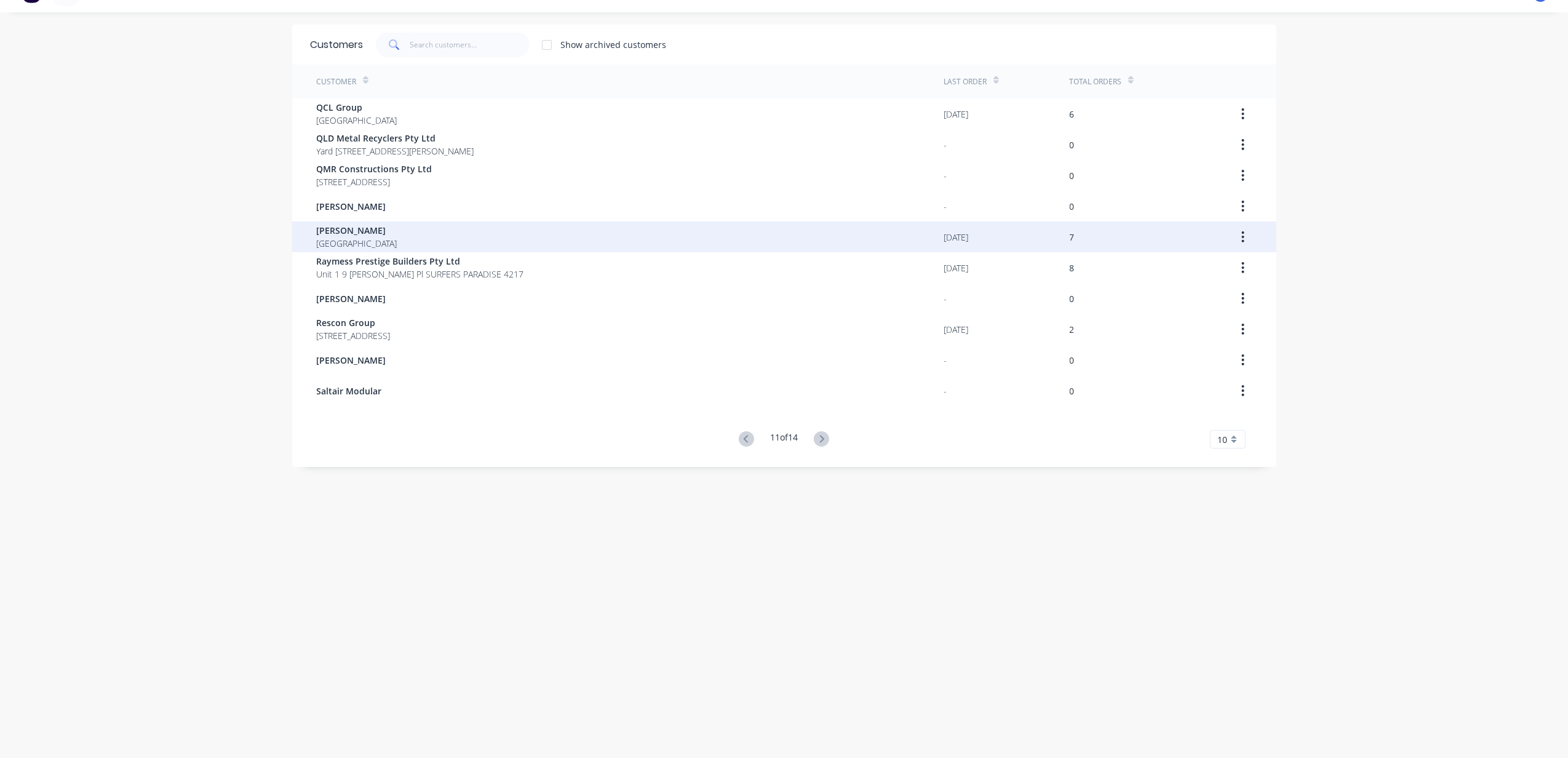
click at [388, 229] on div "[PERSON_NAME] [GEOGRAPHIC_DATA]" at bounding box center [630, 237] width 627 height 31
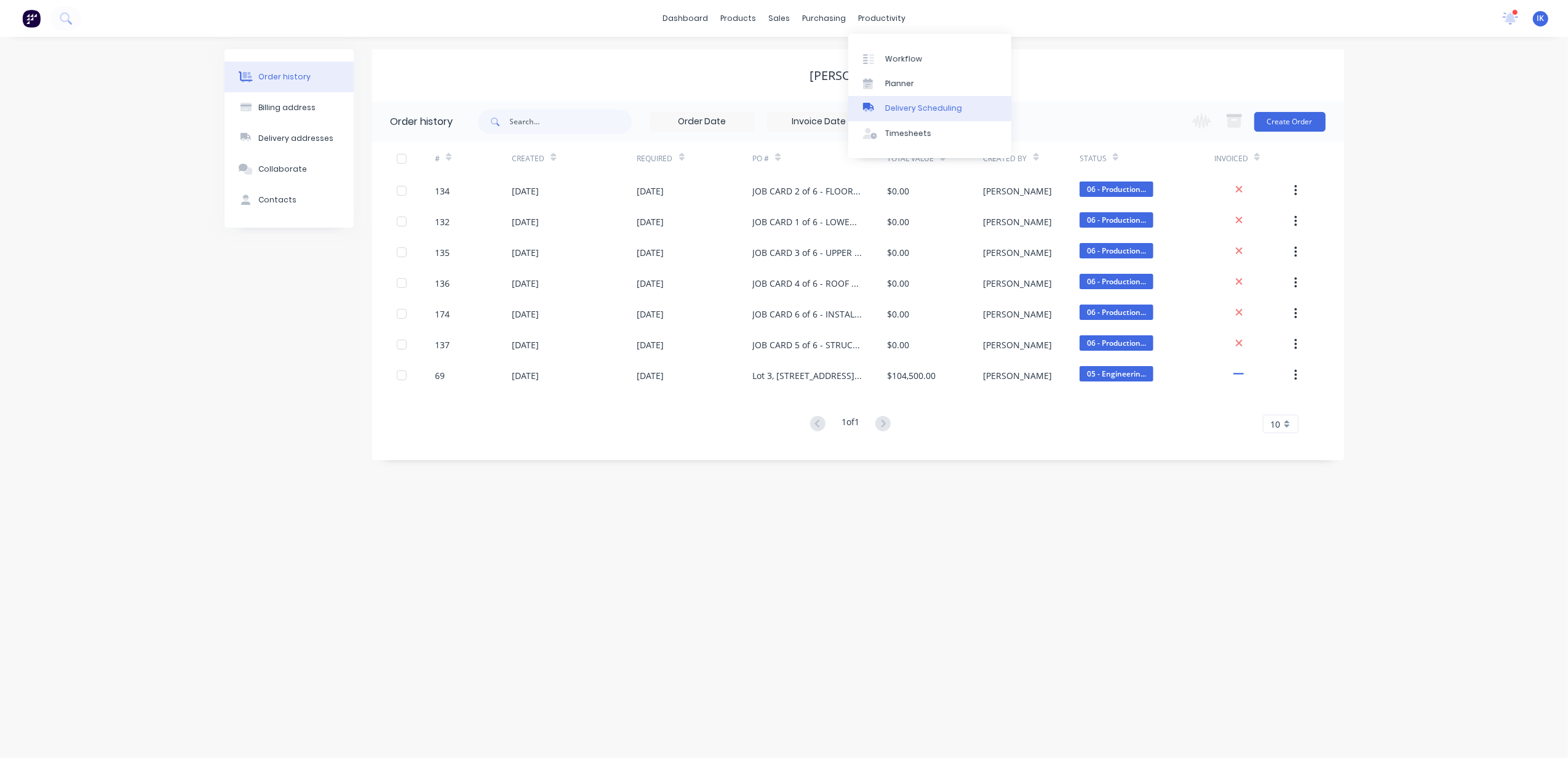
click at [906, 103] on div "Delivery Scheduling" at bounding box center [924, 109] width 77 height 11
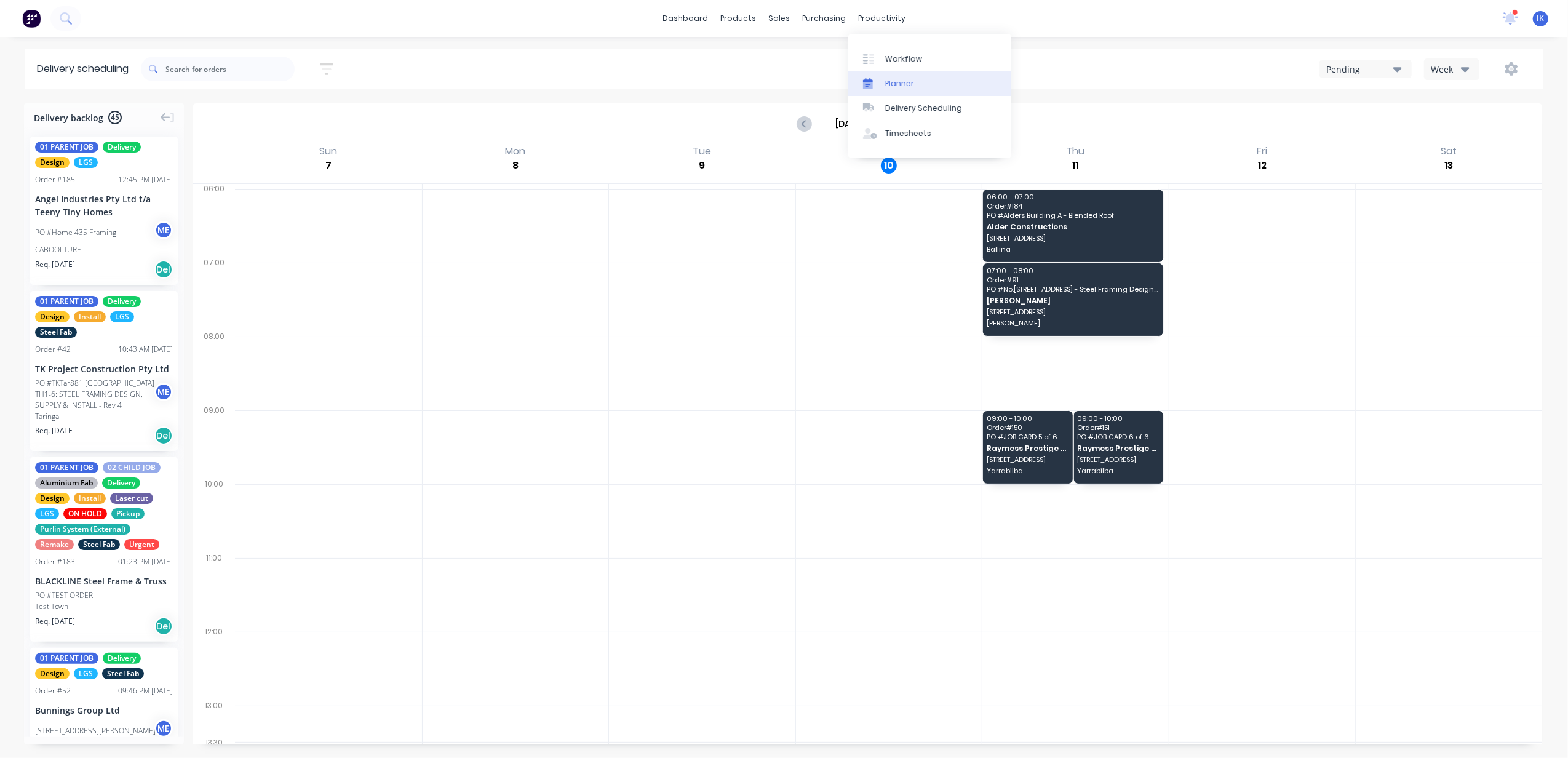
click at [906, 75] on link "Planner" at bounding box center [929, 83] width 163 height 24
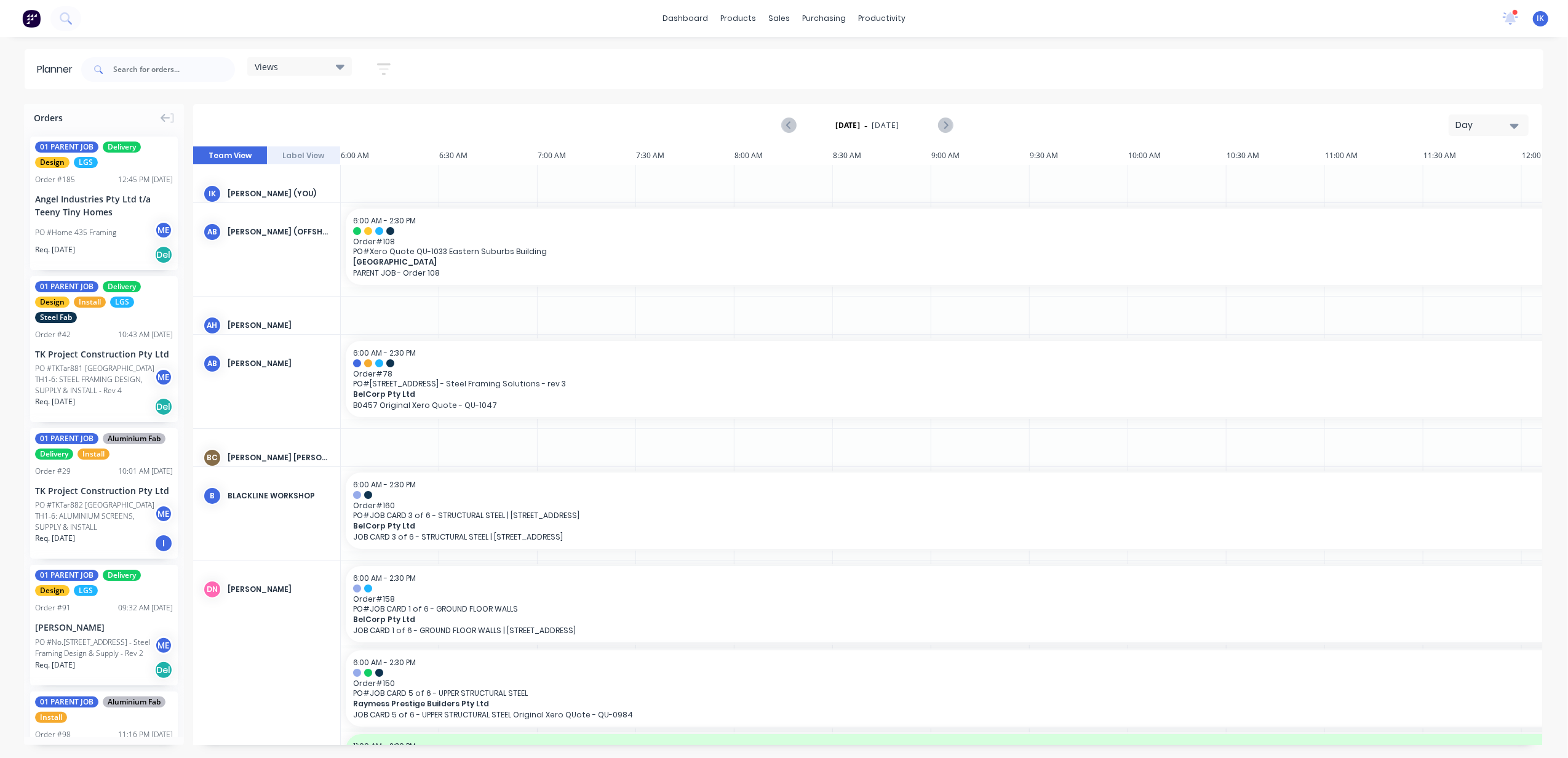
scroll to position [0, 476]
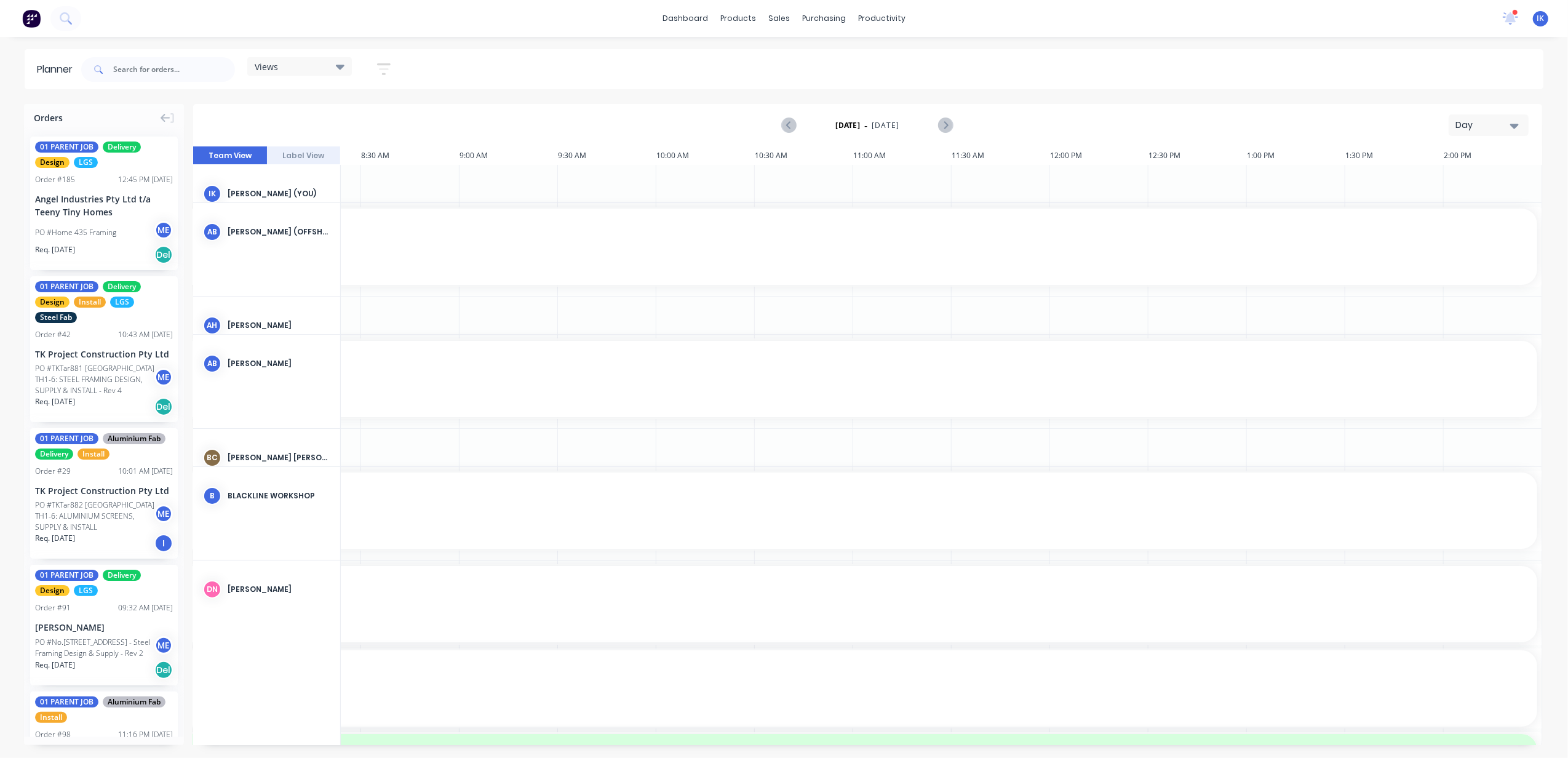
click at [1514, 130] on icon "button" at bounding box center [1515, 126] width 9 height 14
click at [1457, 186] on div "Week" at bounding box center [1467, 183] width 121 height 24
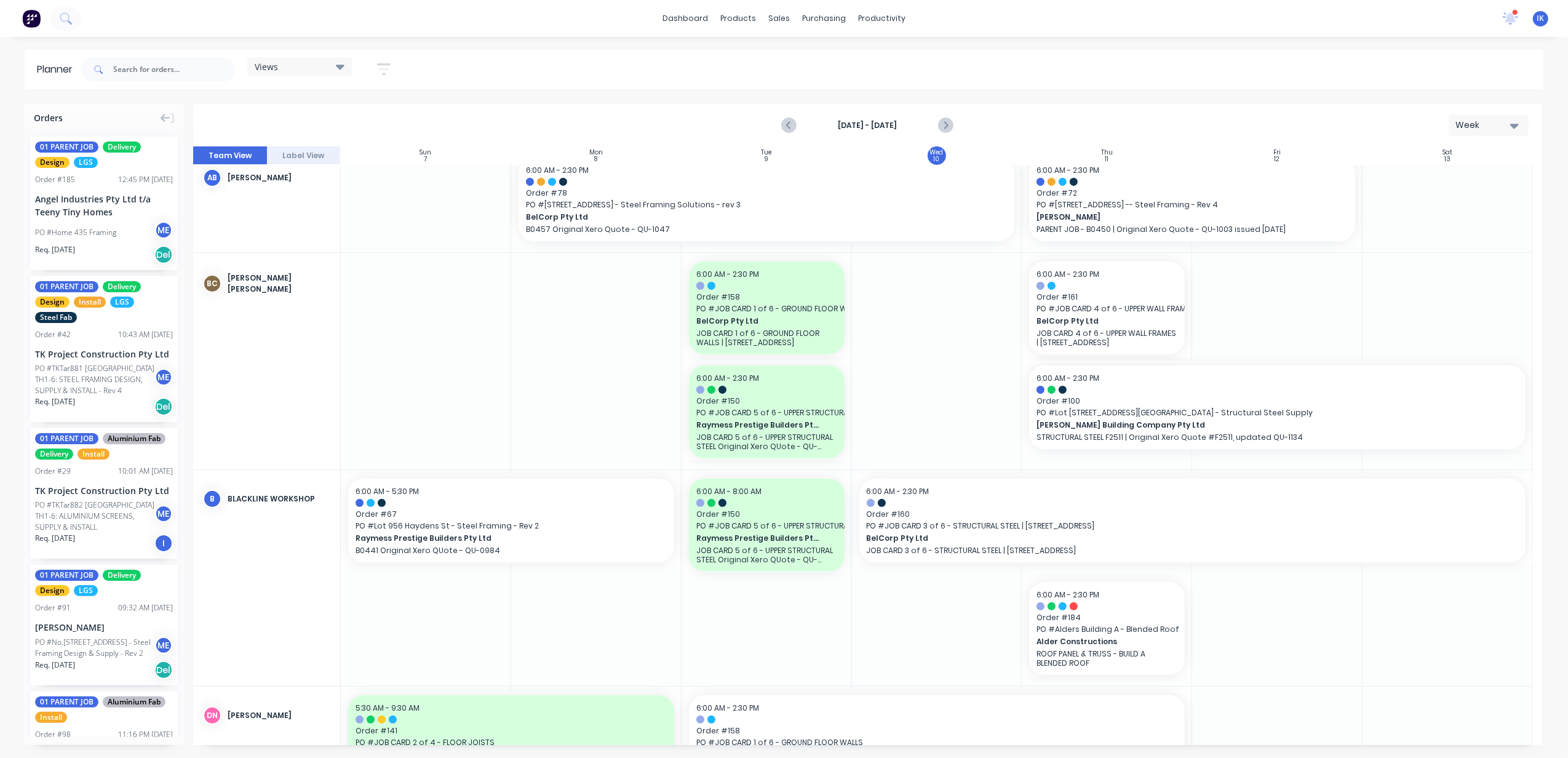
scroll to position [328, 0]
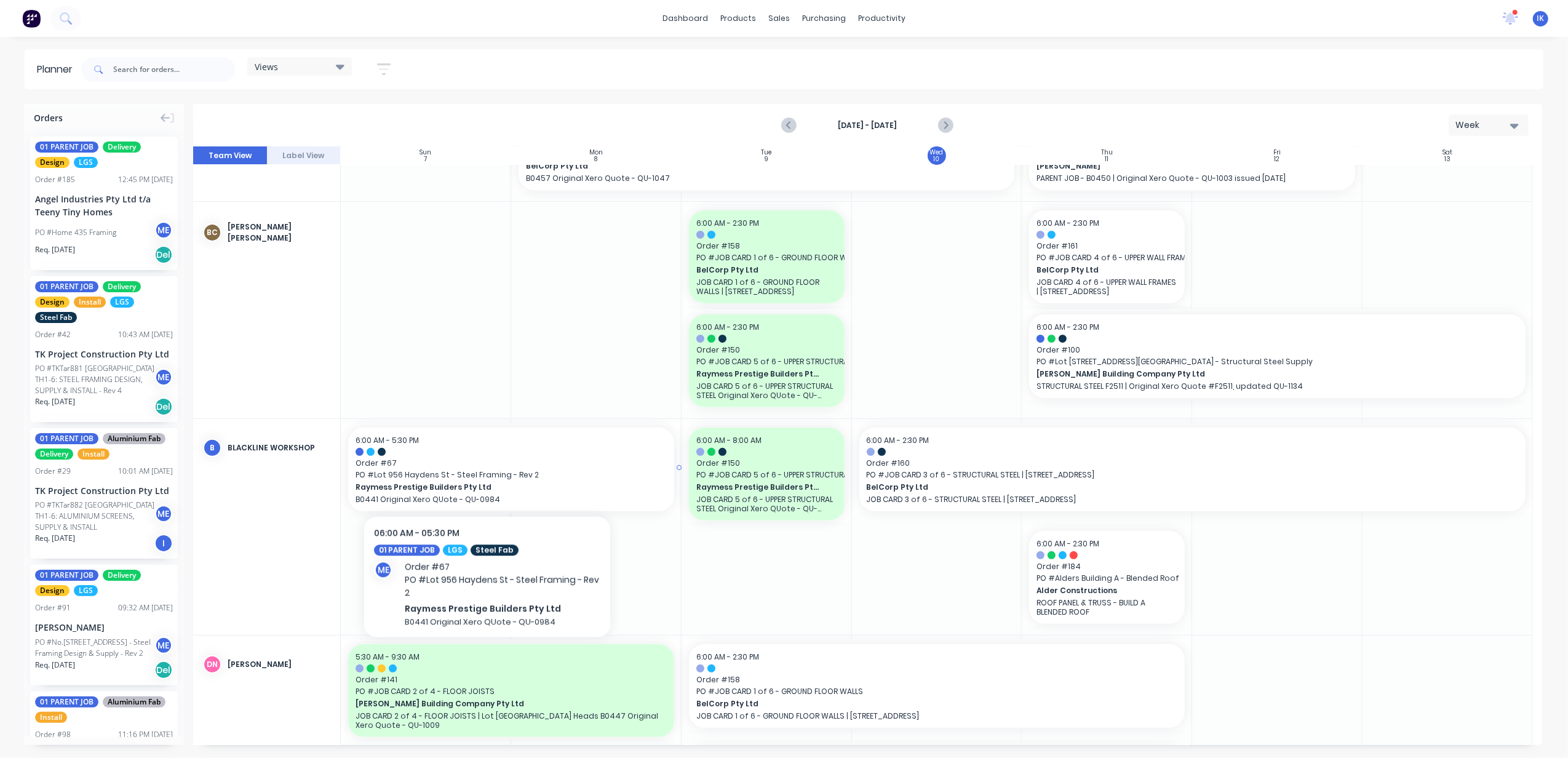
click at [487, 471] on span "PO # Lot 956 Haydens St - Steel Framing - Rev 2" at bounding box center [511, 475] width 312 height 11
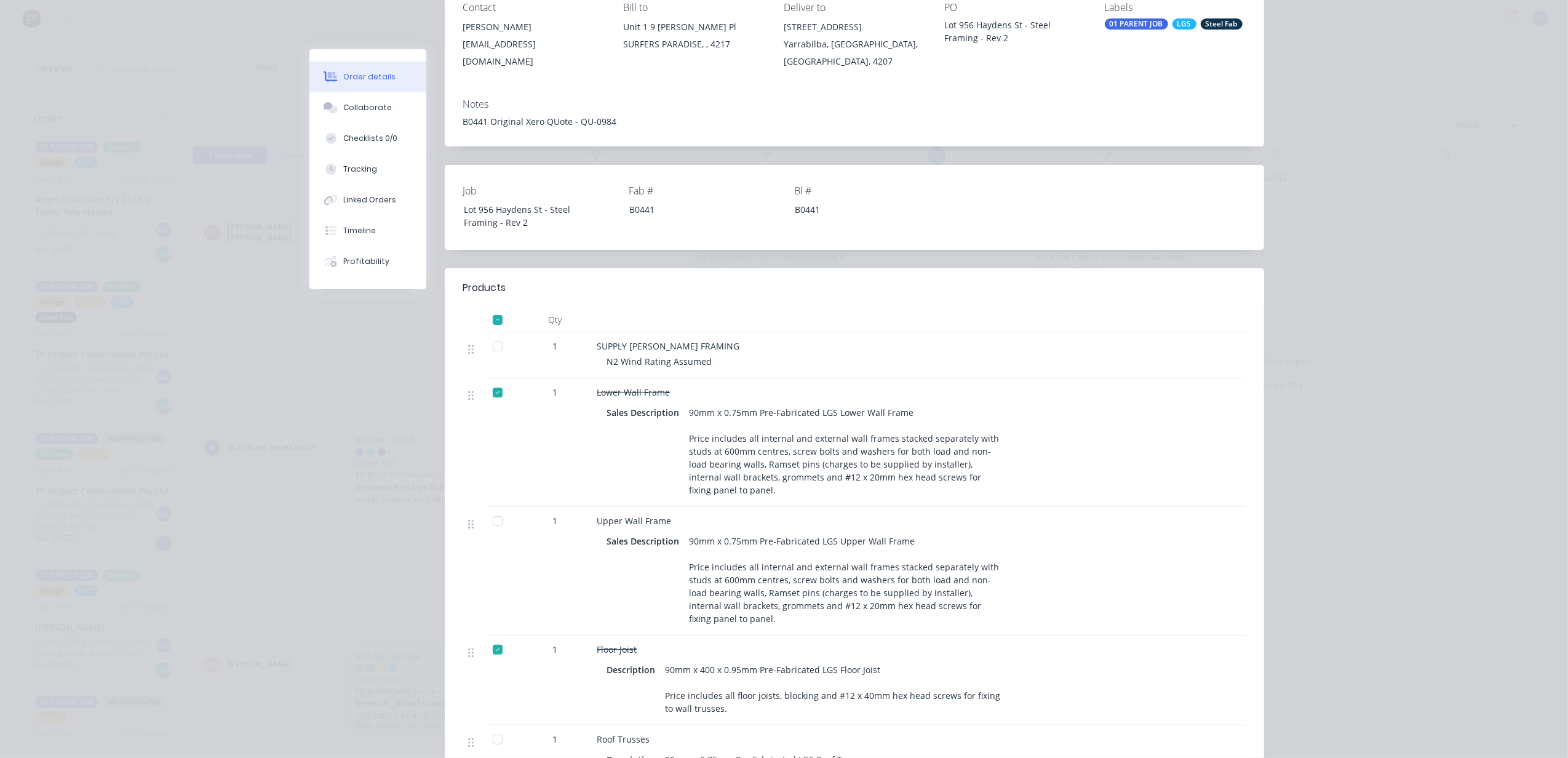
scroll to position [82, 0]
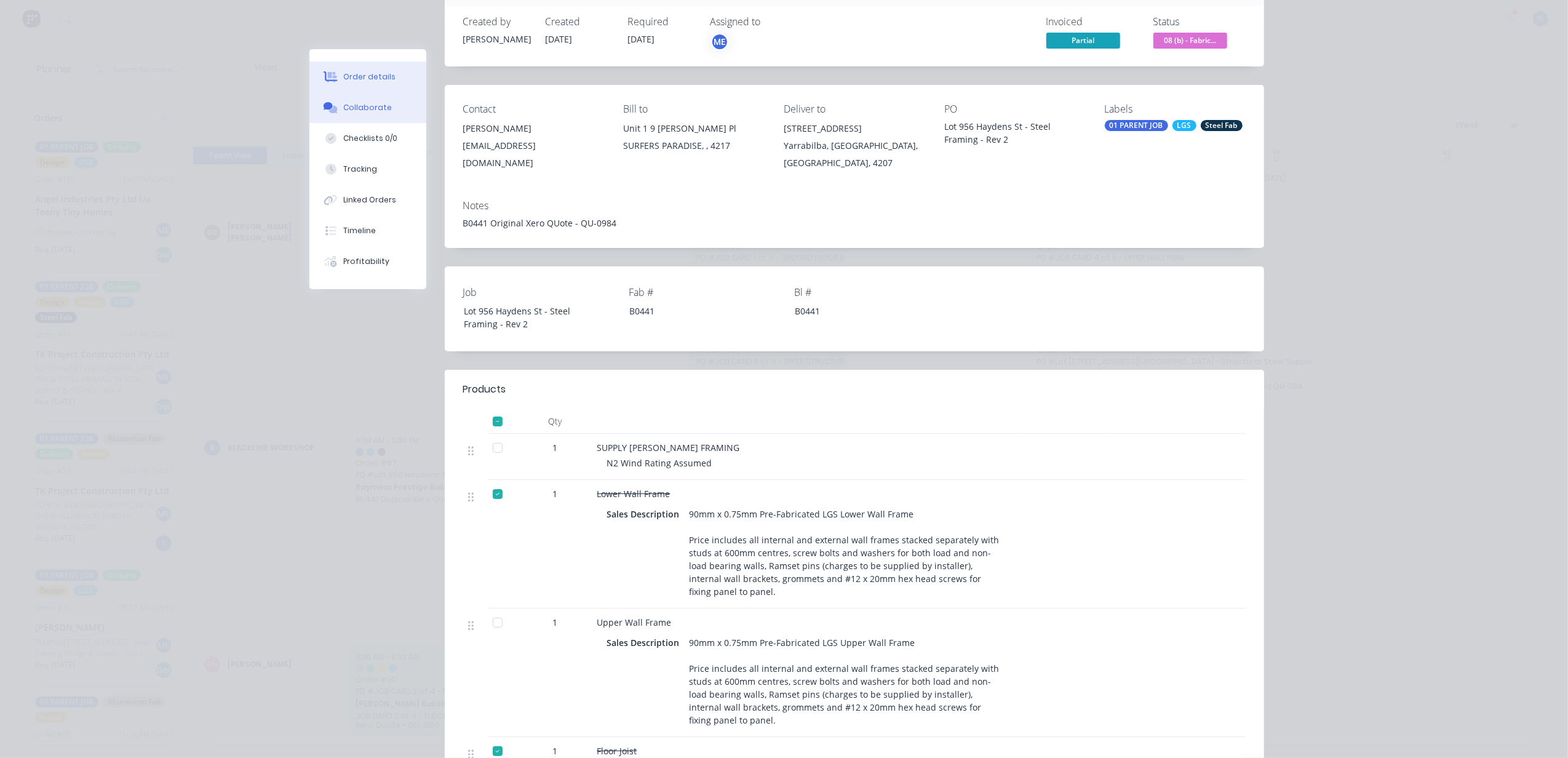
click at [371, 114] on button "Collaborate" at bounding box center [368, 108] width 117 height 31
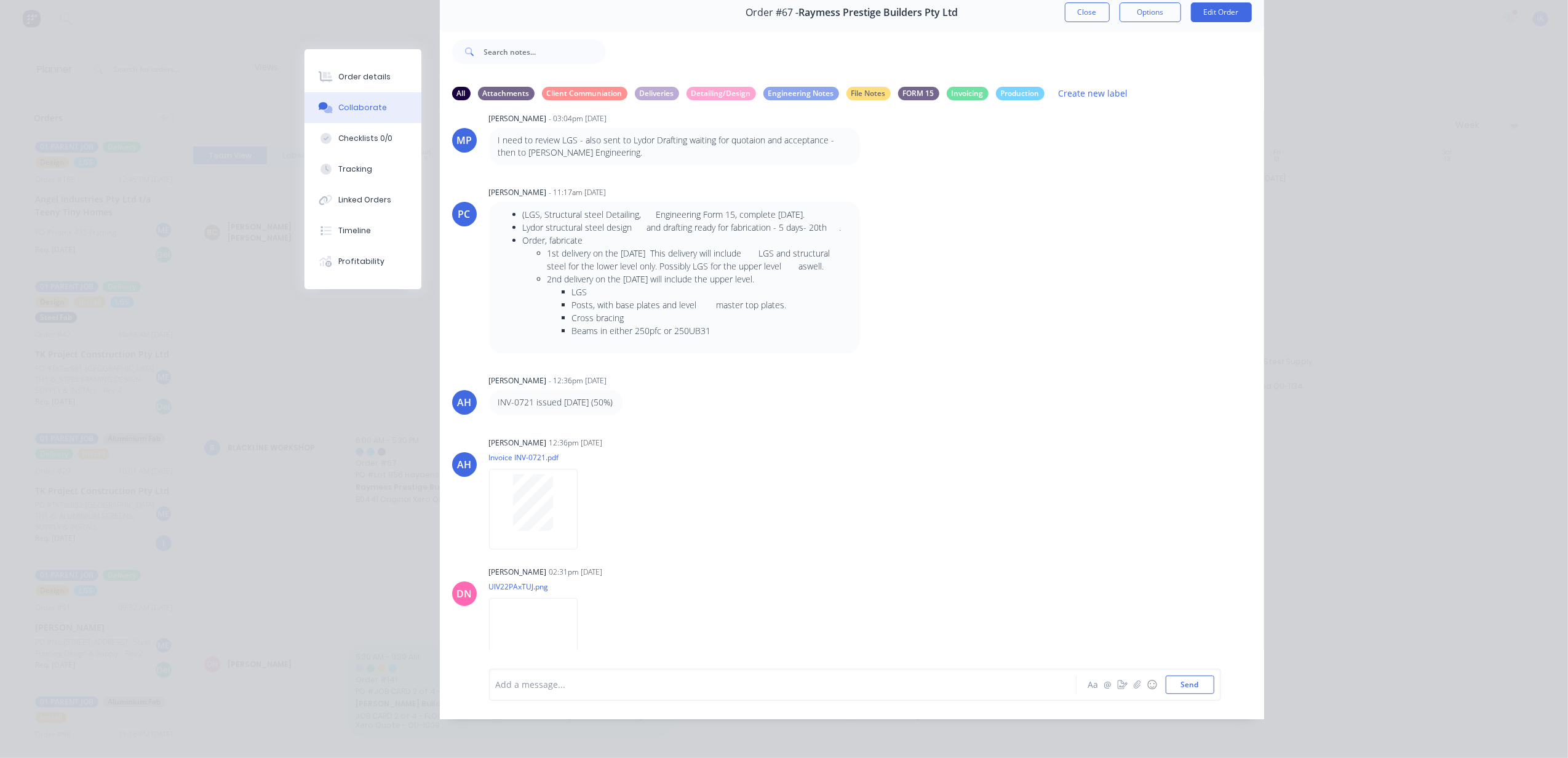
scroll to position [0, 0]
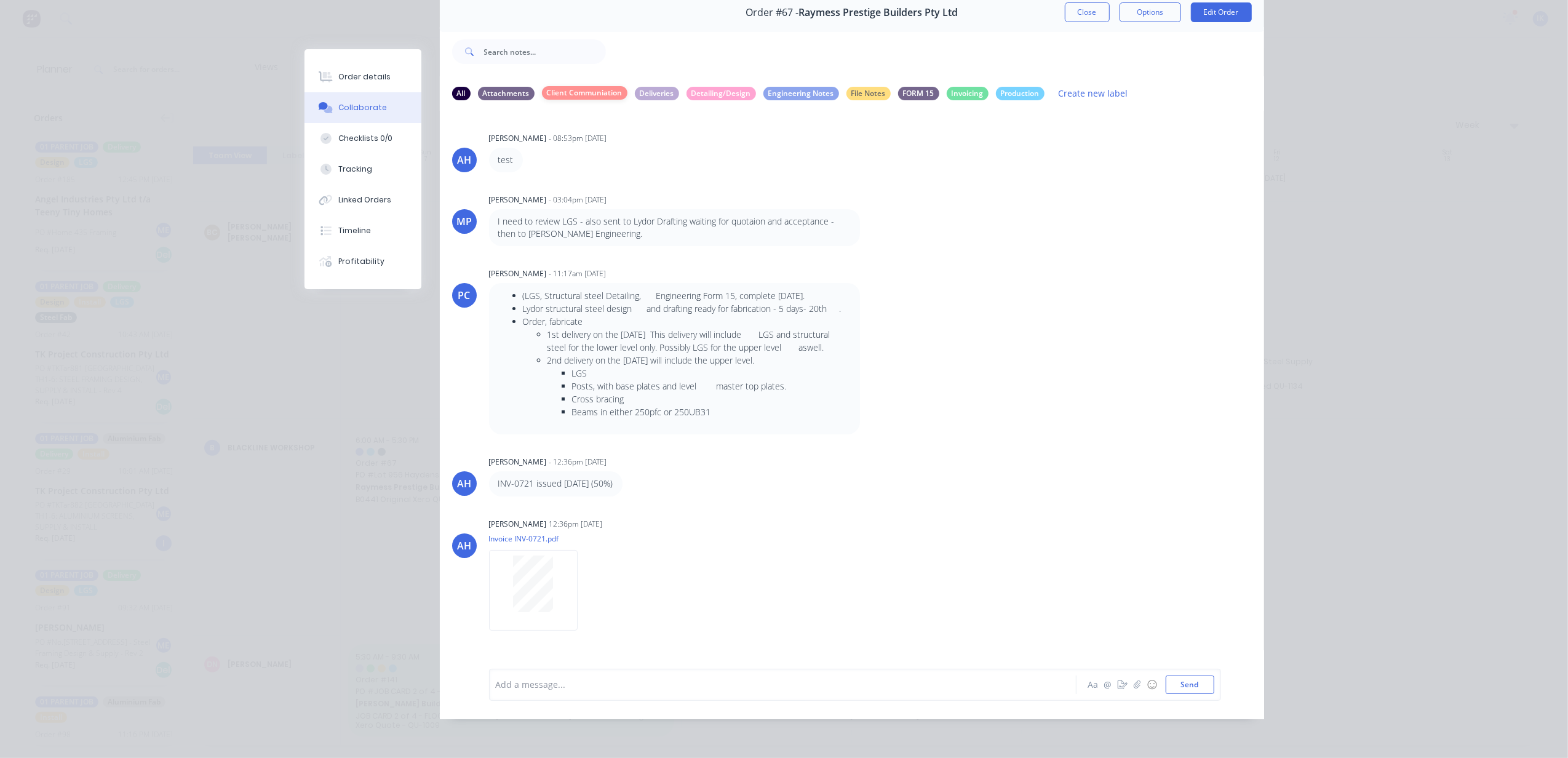
click at [601, 96] on div "Client Communiation" at bounding box center [585, 92] width 86 height 14
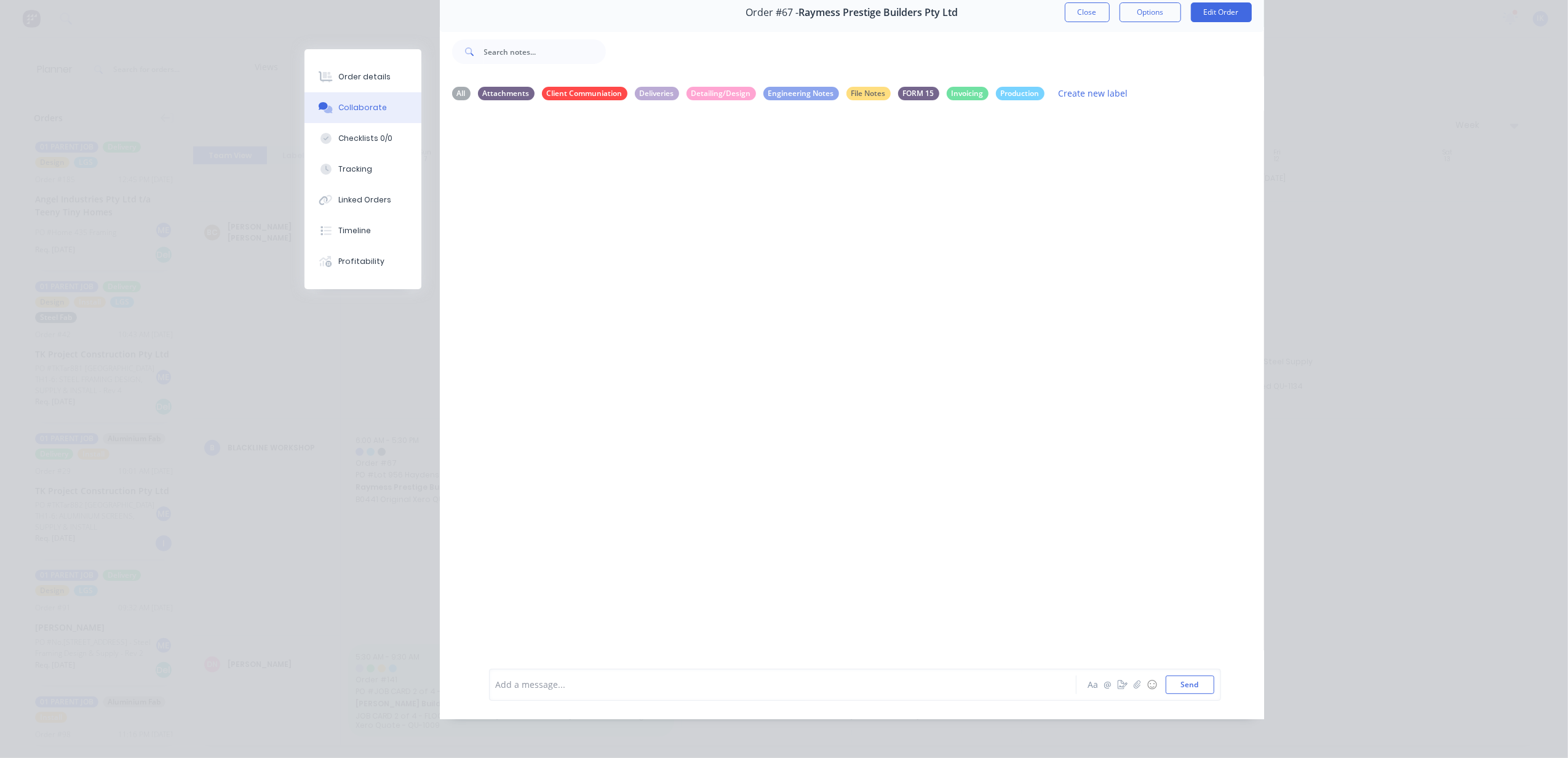
click at [1083, 9] on button "Close" at bounding box center [1087, 12] width 45 height 19
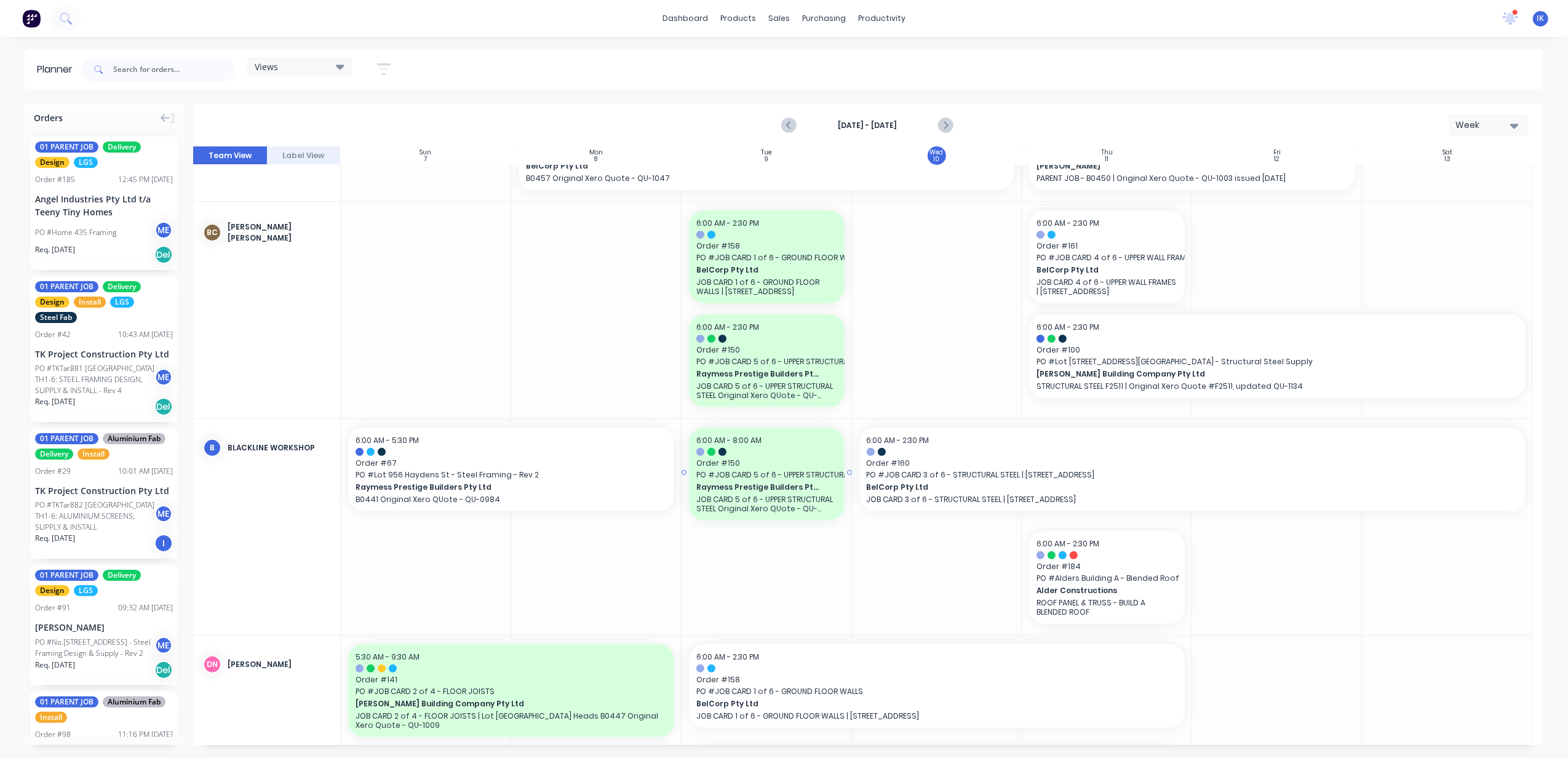
click at [807, 471] on span "PO # JOB CARD 5 of 6 - UPPER STRUCTURAL STEEL" at bounding box center [767, 475] width 141 height 11
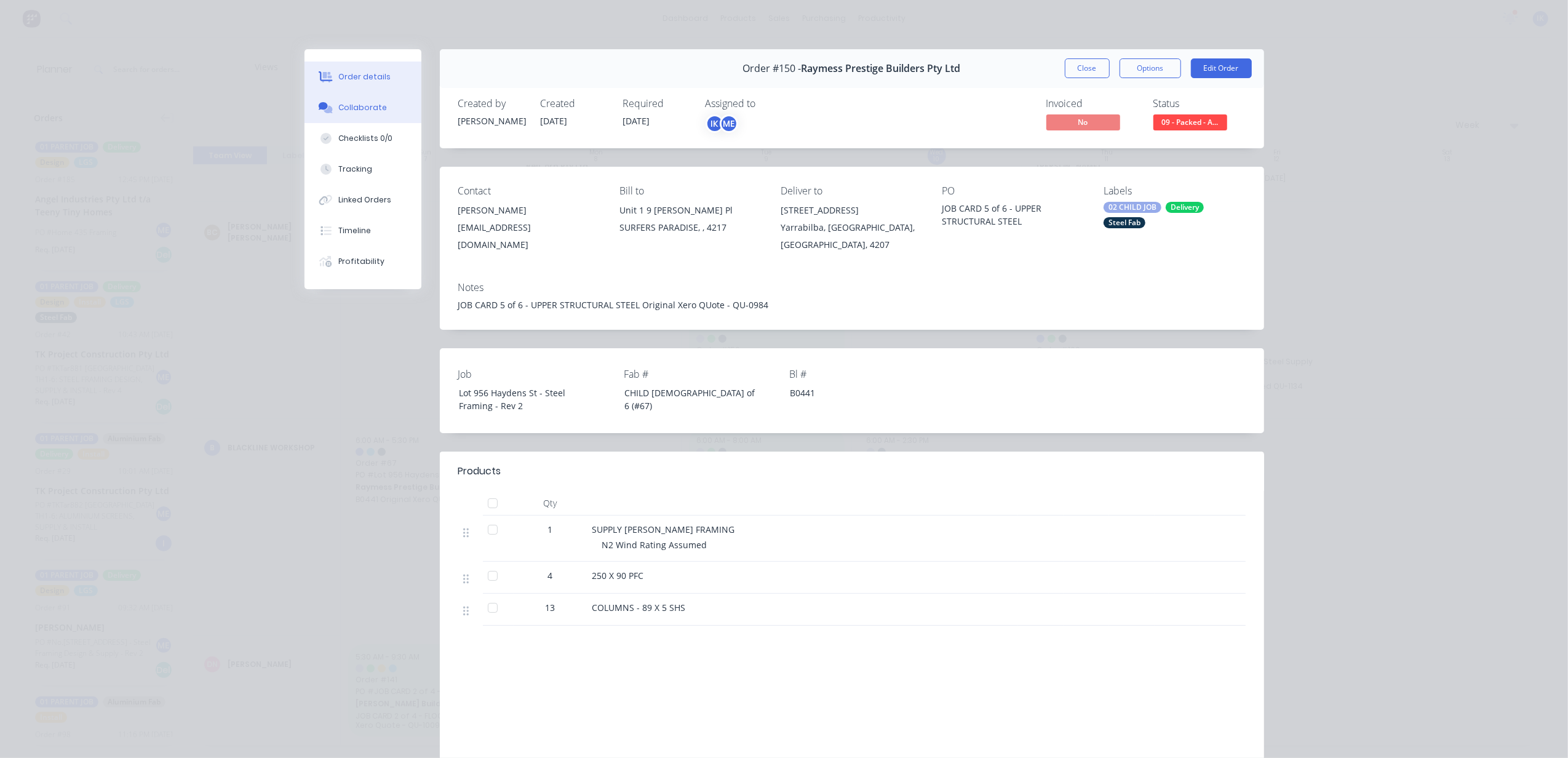
click at [364, 106] on div "Collaborate" at bounding box center [363, 108] width 49 height 11
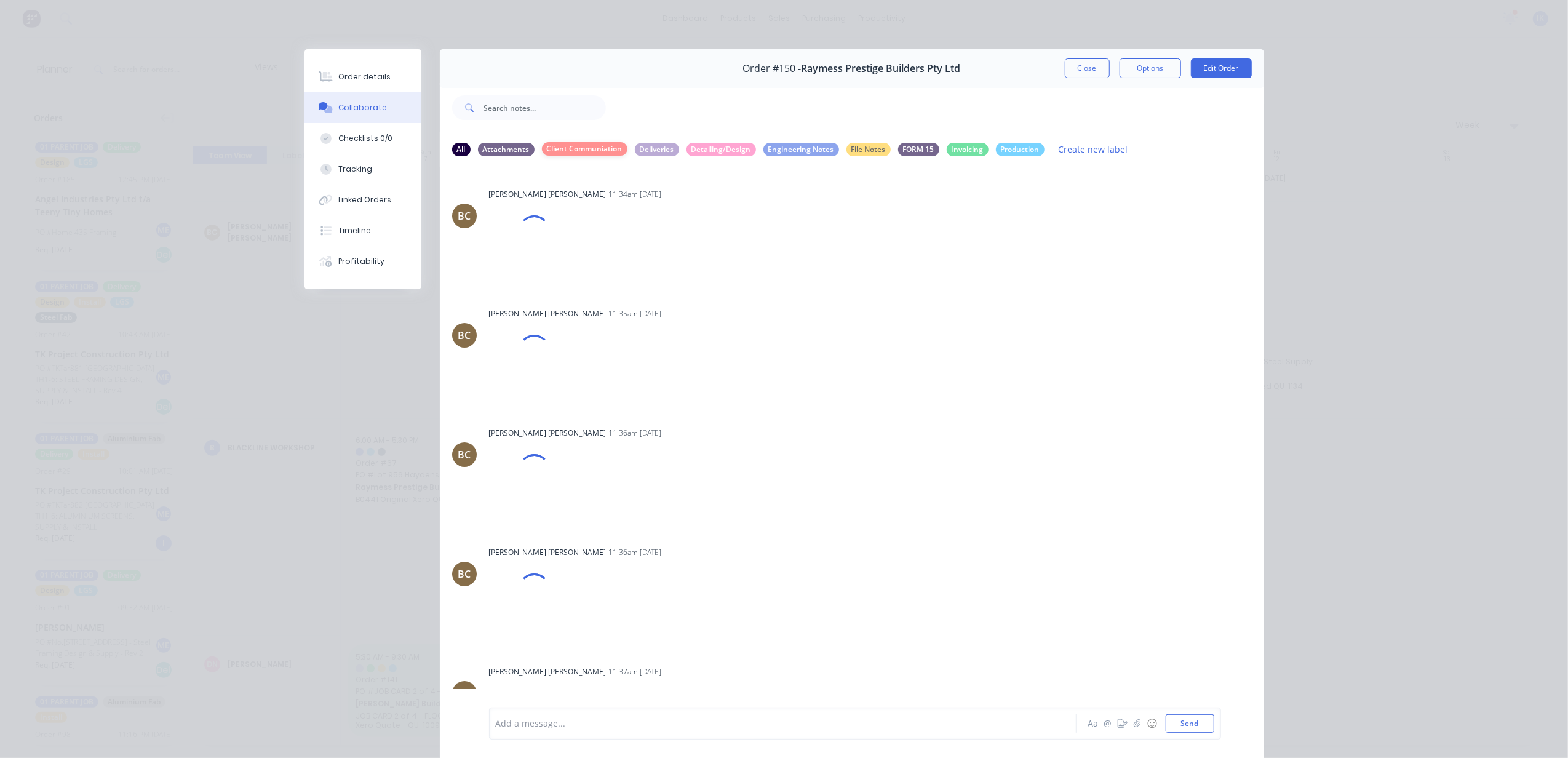
click at [599, 146] on div "Client Communiation" at bounding box center [585, 149] width 86 height 14
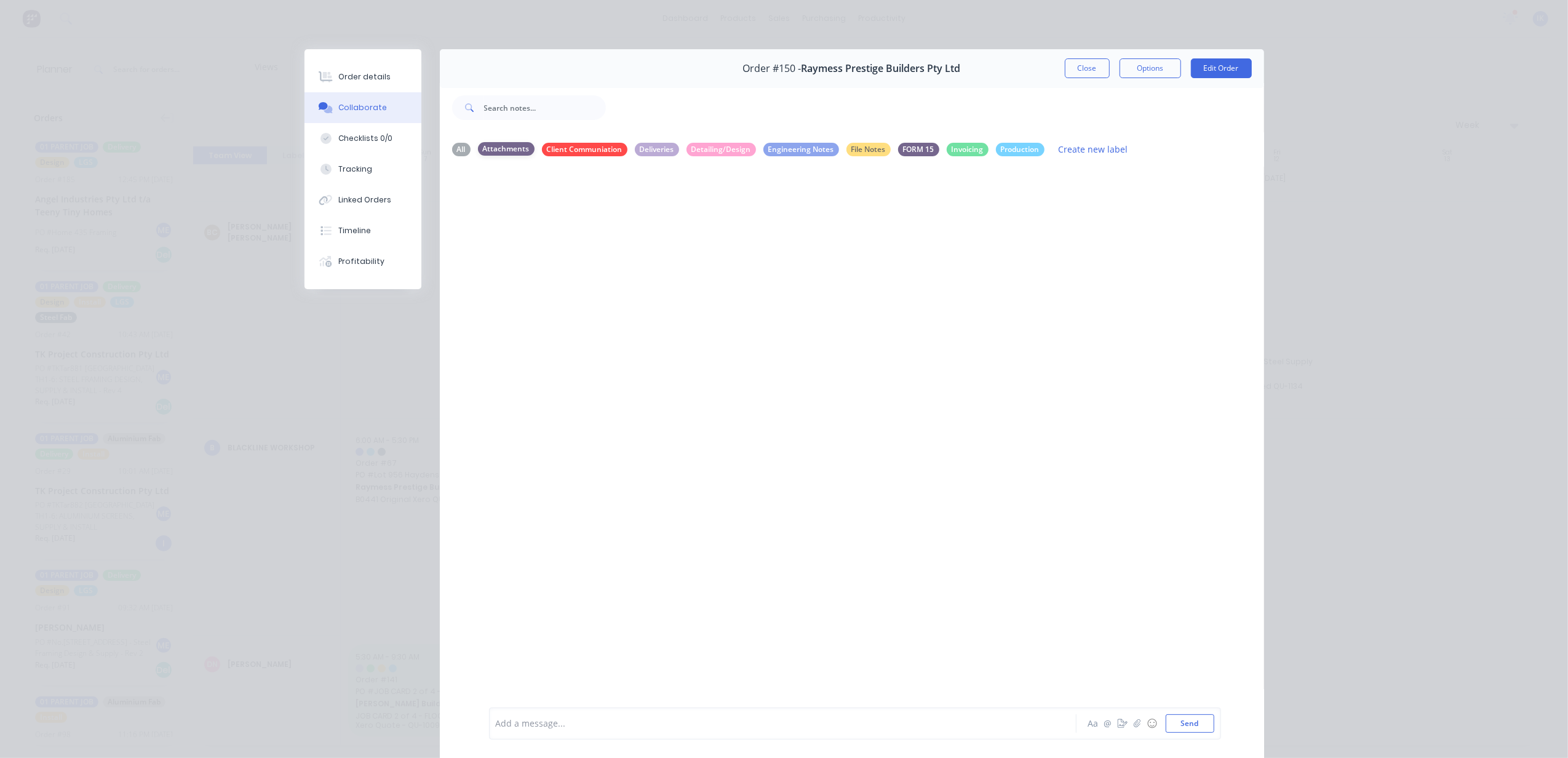
click at [500, 146] on div "Attachments" at bounding box center [507, 149] width 57 height 14
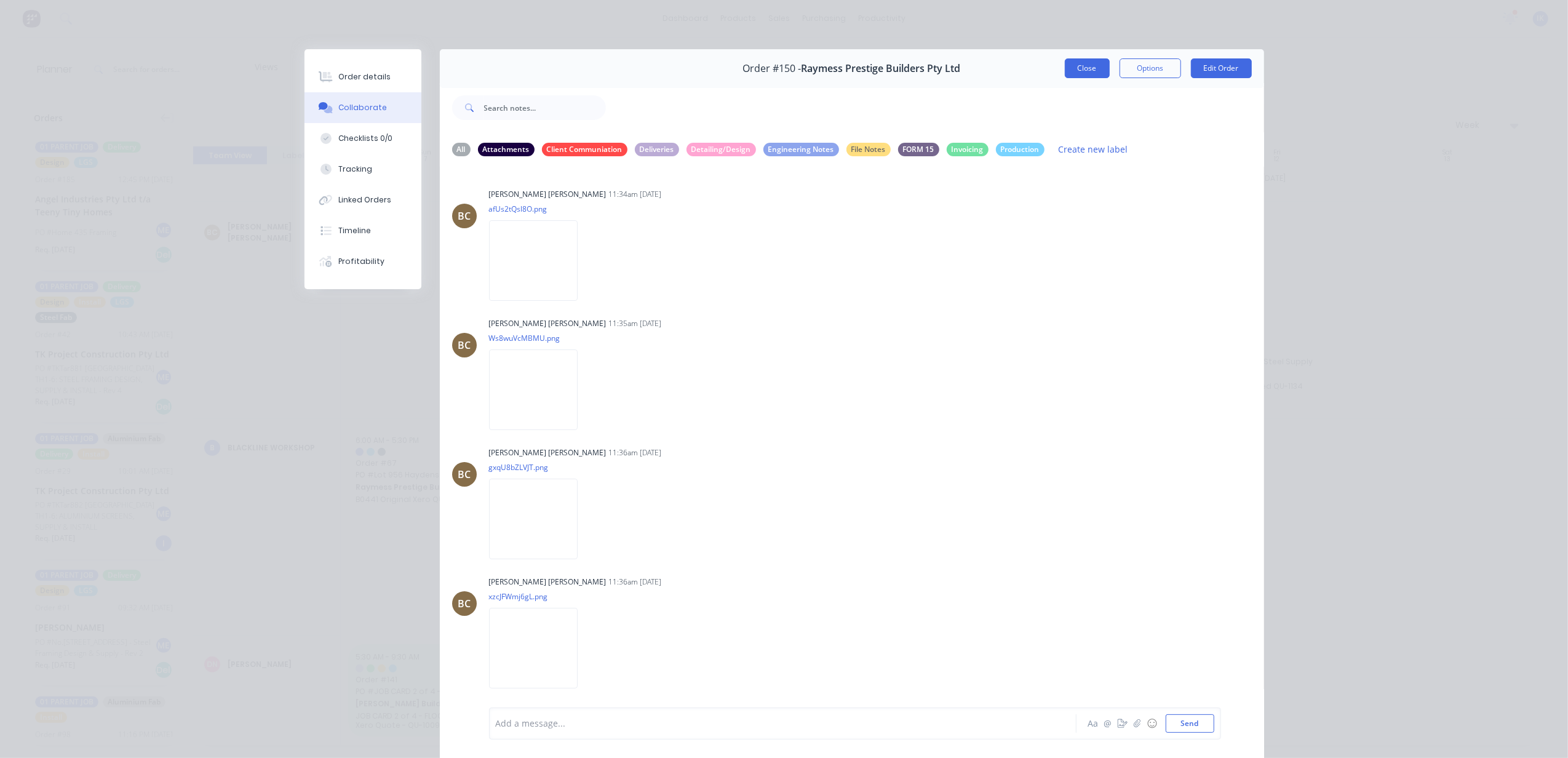
click at [1086, 63] on button "Close" at bounding box center [1087, 68] width 45 height 19
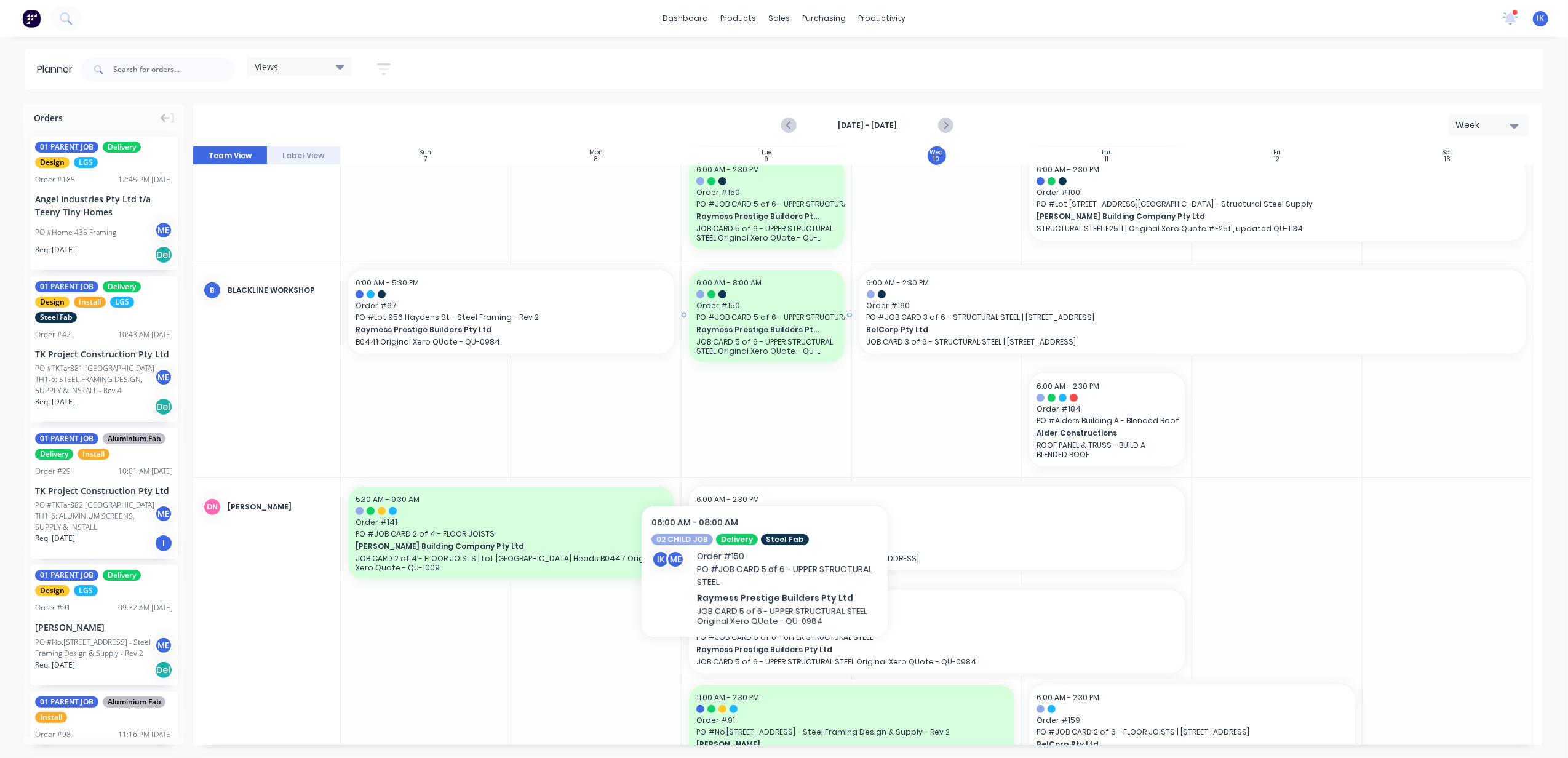
scroll to position [492, 0]
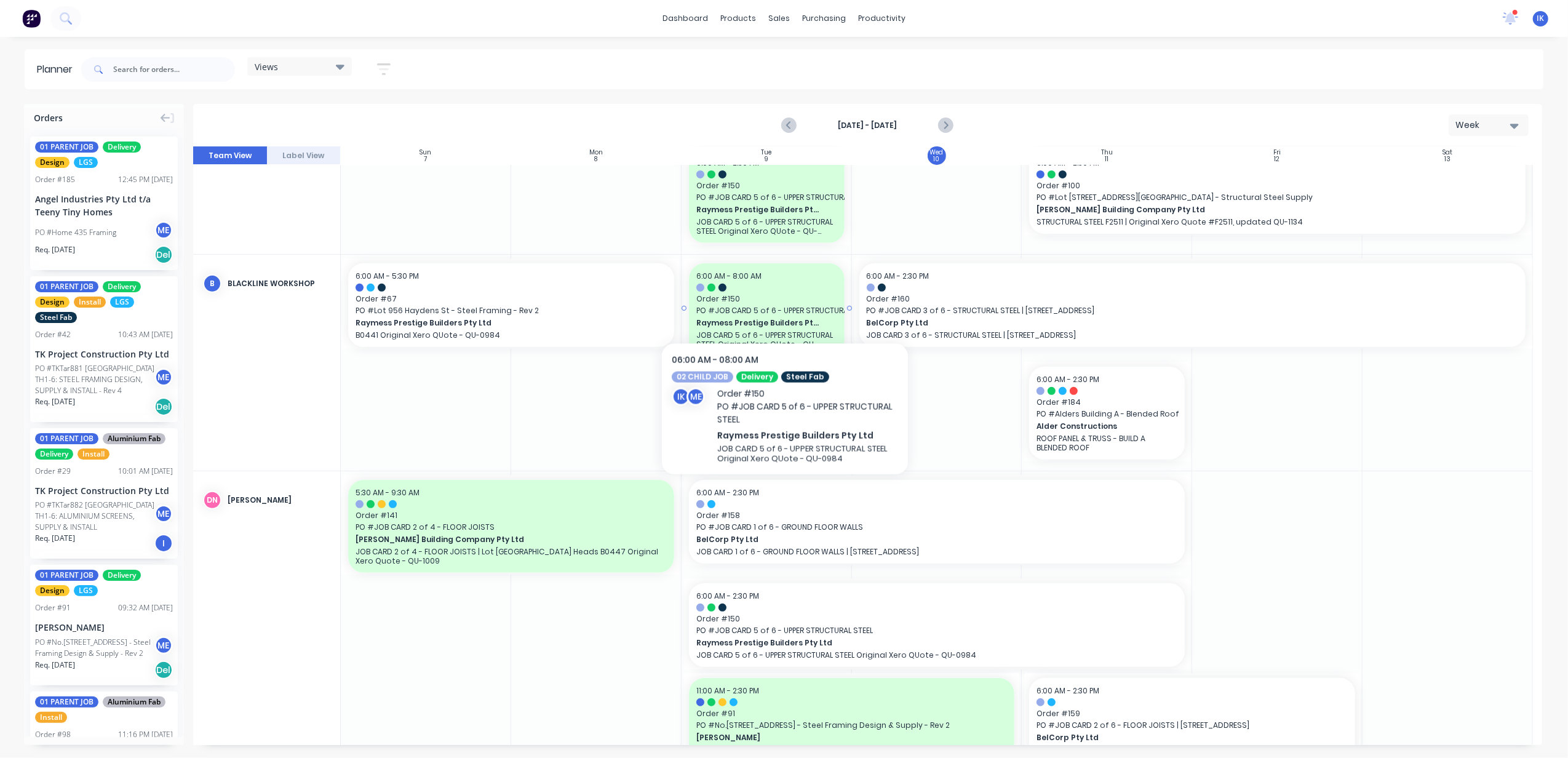
click at [785, 294] on span "Order # 150" at bounding box center [767, 300] width 141 height 11
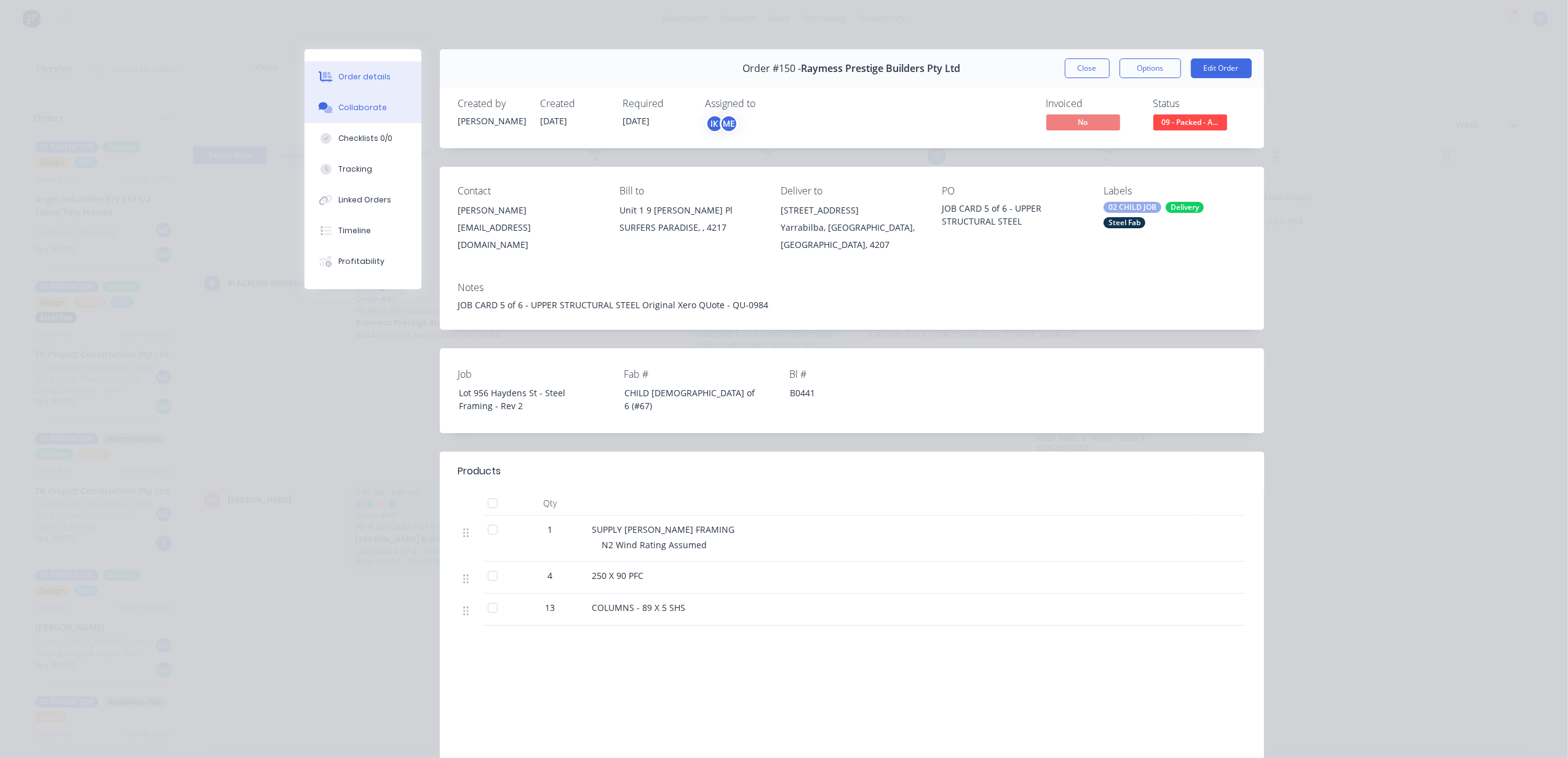
click at [351, 102] on div "Collaborate" at bounding box center [363, 108] width 49 height 11
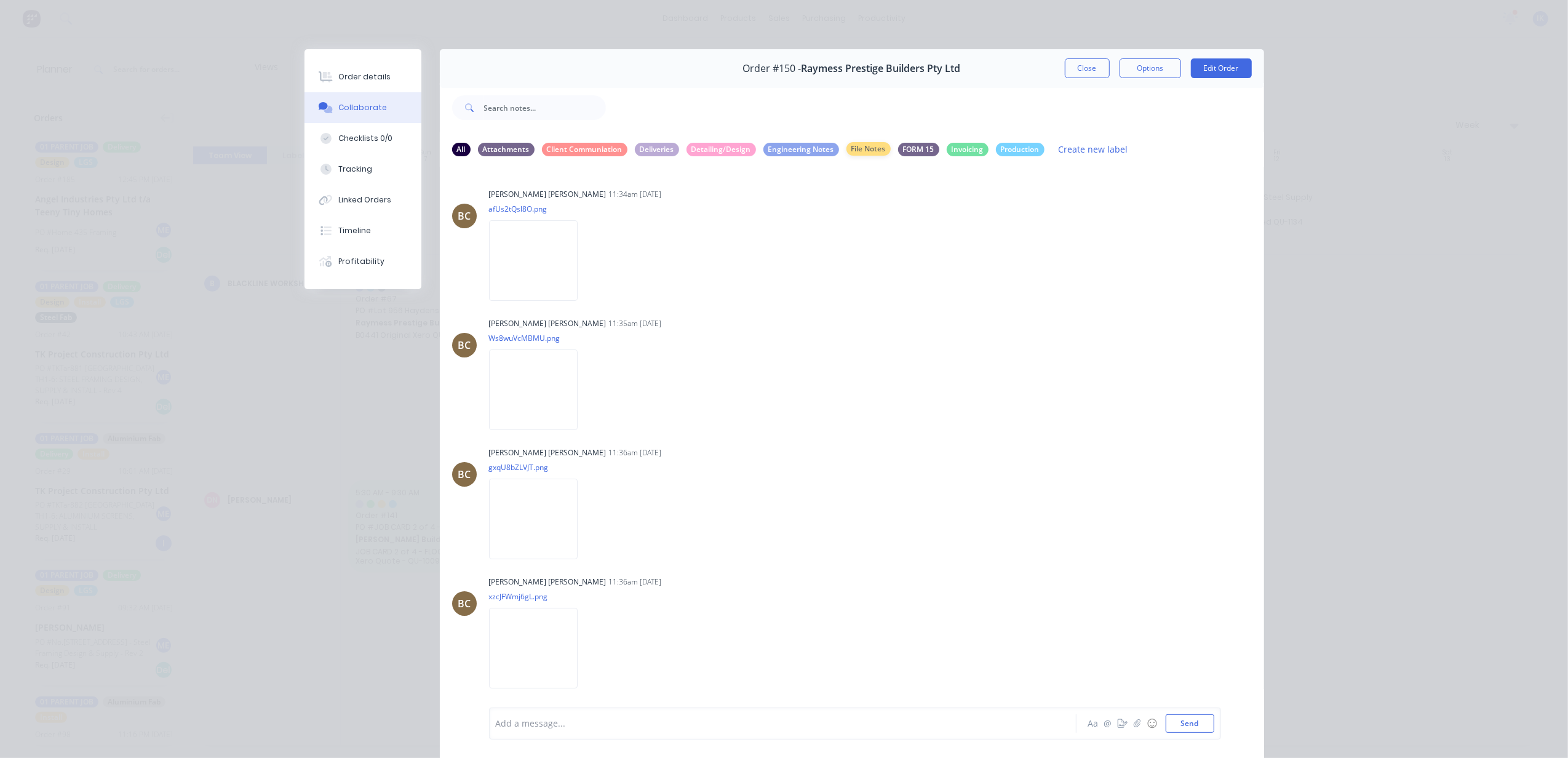
click at [855, 145] on div "File Notes" at bounding box center [869, 149] width 45 height 14
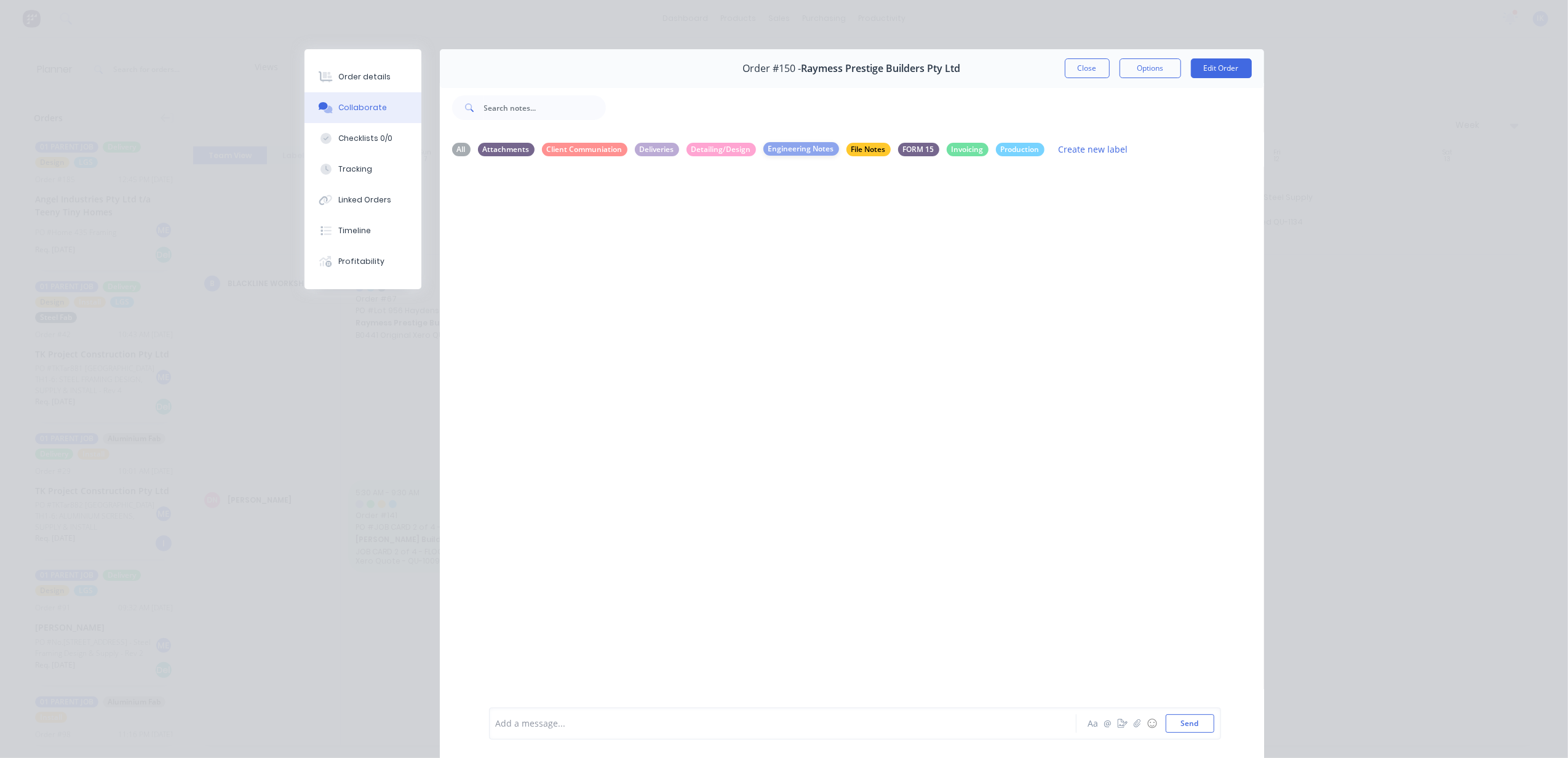
click at [795, 144] on div "Engineering Notes" at bounding box center [801, 149] width 75 height 14
click at [715, 153] on div "Detailing/Design" at bounding box center [721, 149] width 70 height 14
click at [648, 143] on div "Deliveries" at bounding box center [657, 149] width 45 height 14
click at [598, 143] on div "Client Communiation" at bounding box center [585, 149] width 86 height 14
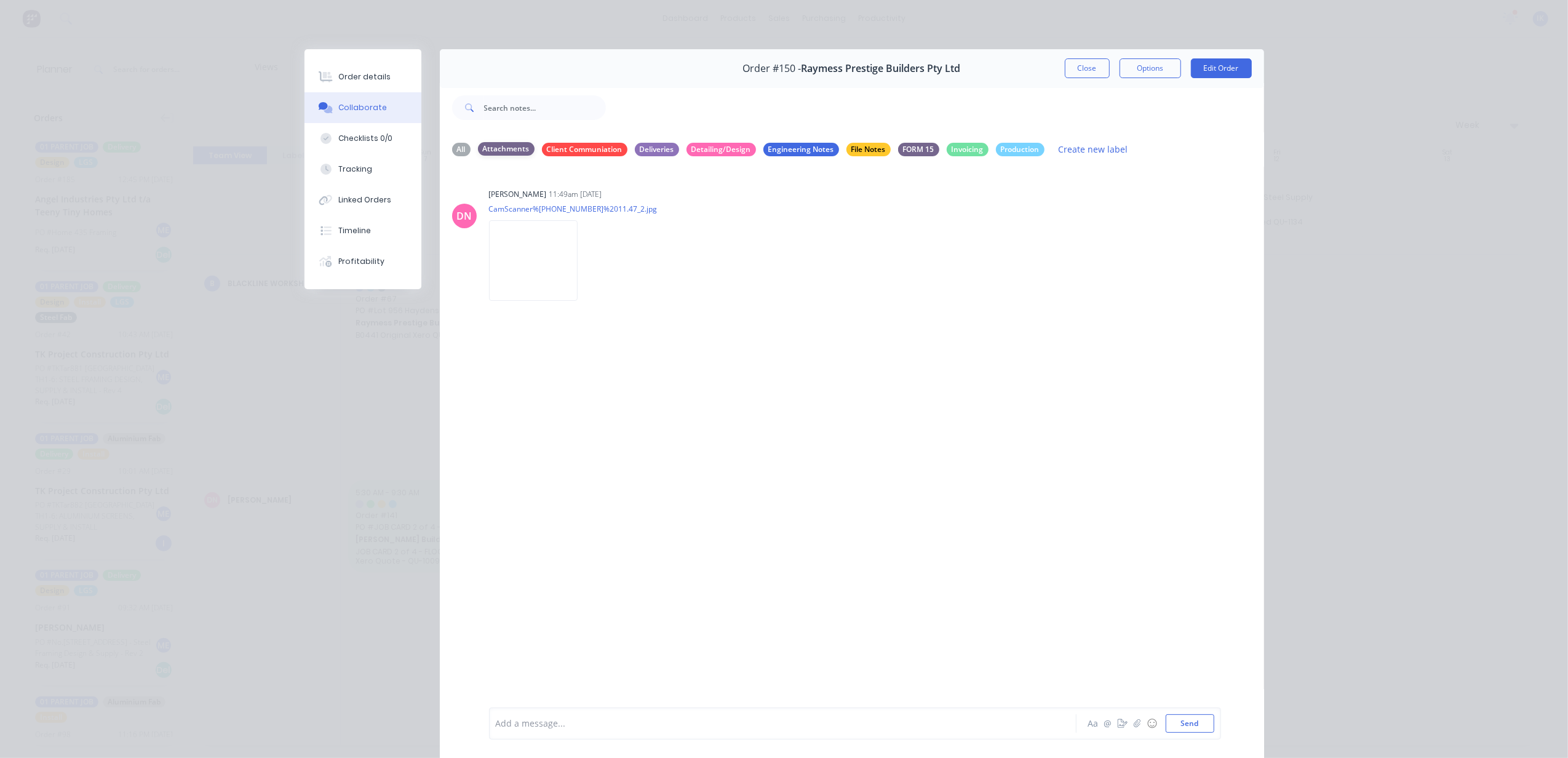
click at [506, 151] on div "Attachments" at bounding box center [507, 149] width 57 height 14
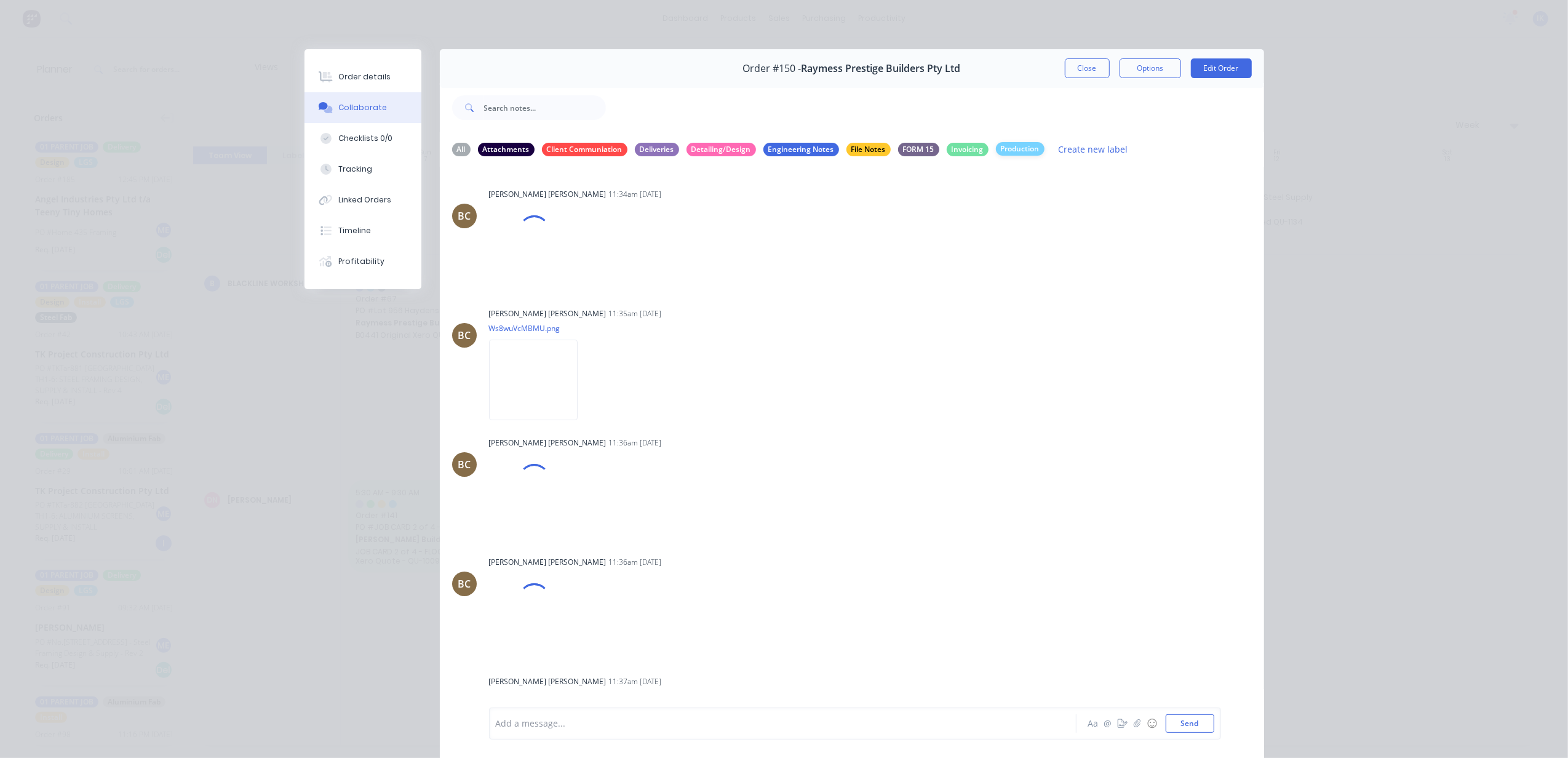
click at [1011, 152] on div "Production" at bounding box center [1020, 149] width 49 height 14
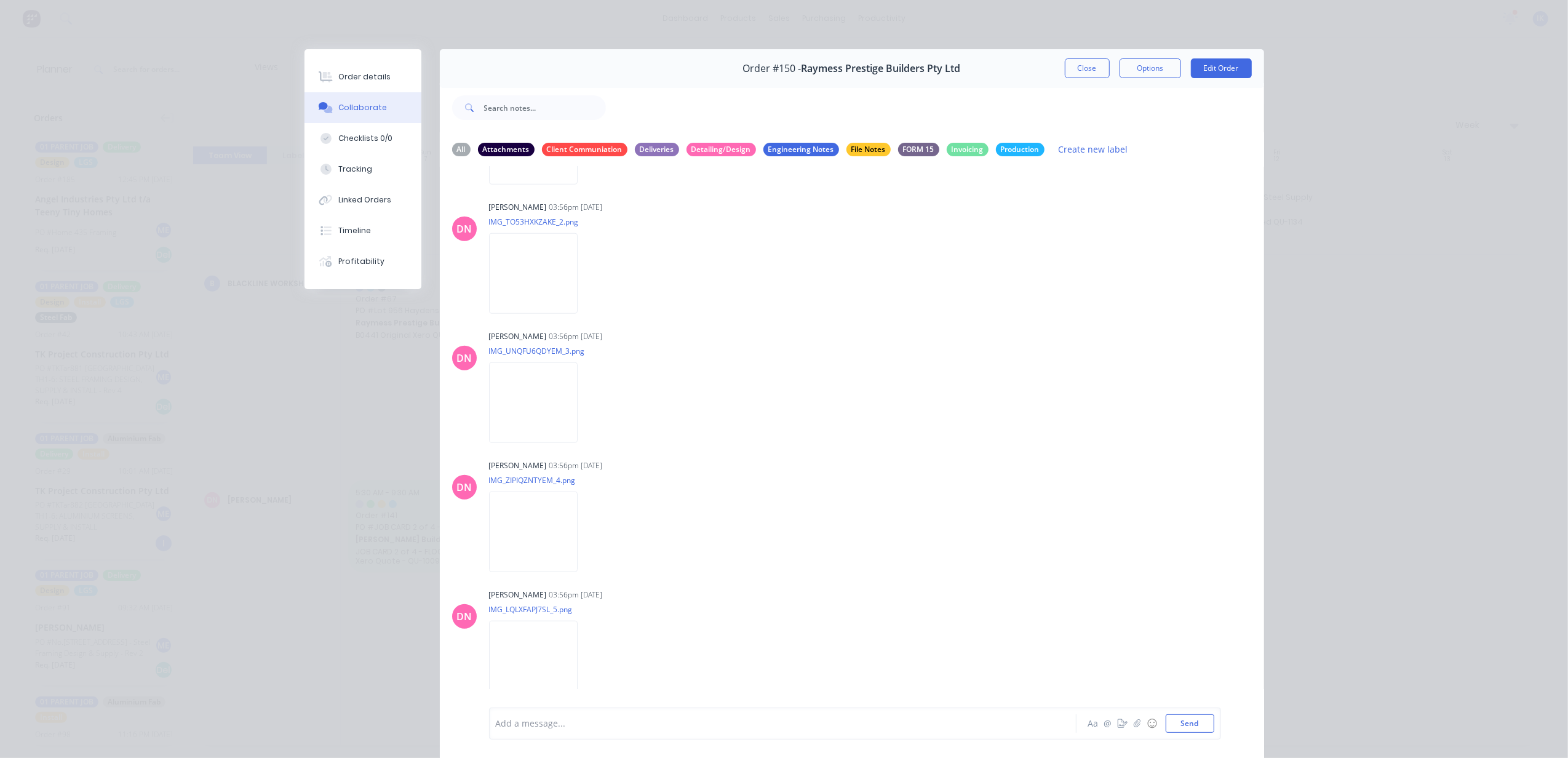
scroll to position [1152, 0]
click at [1071, 64] on button "Close" at bounding box center [1087, 68] width 45 height 19
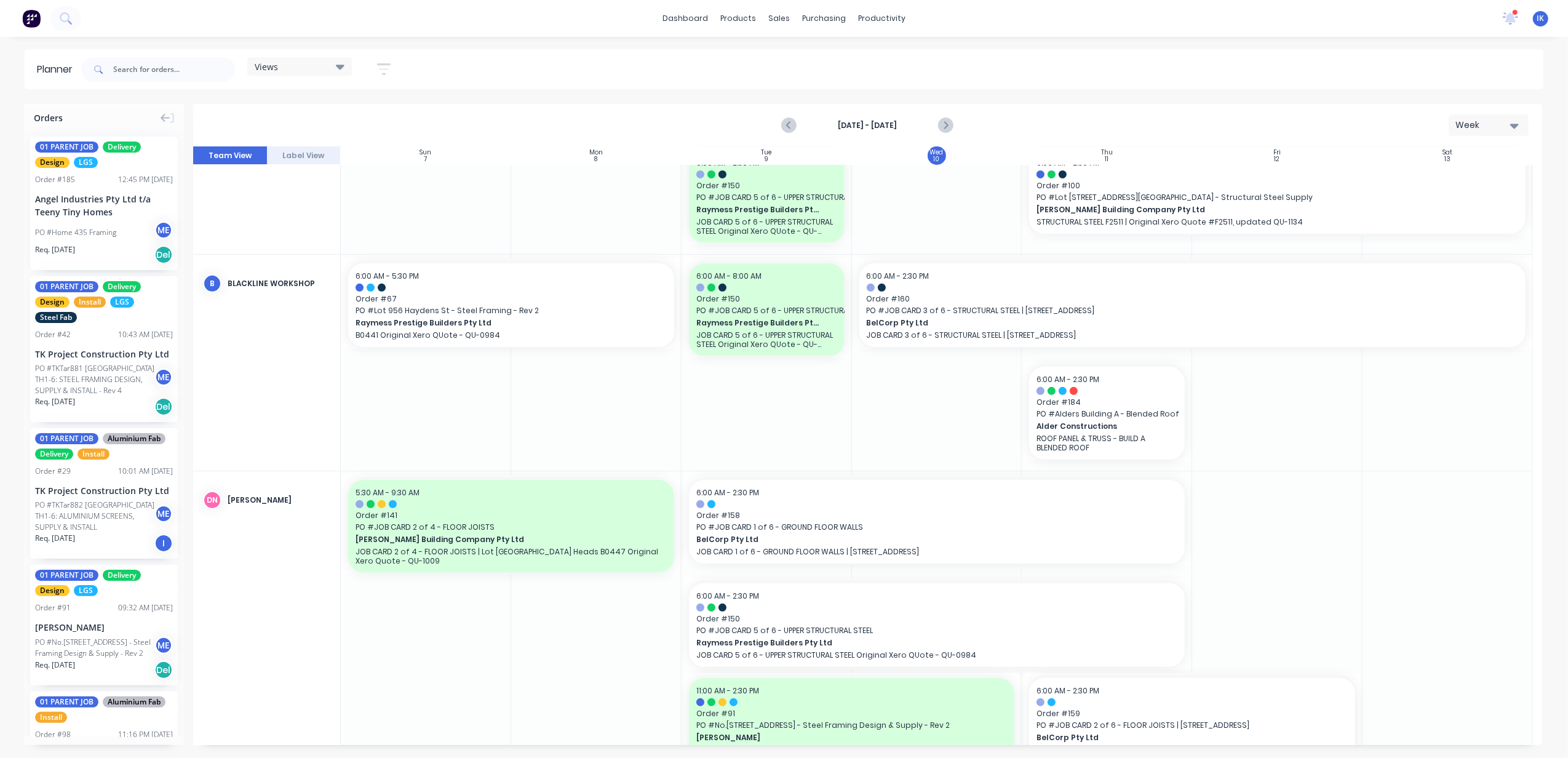
scroll to position [0, 0]
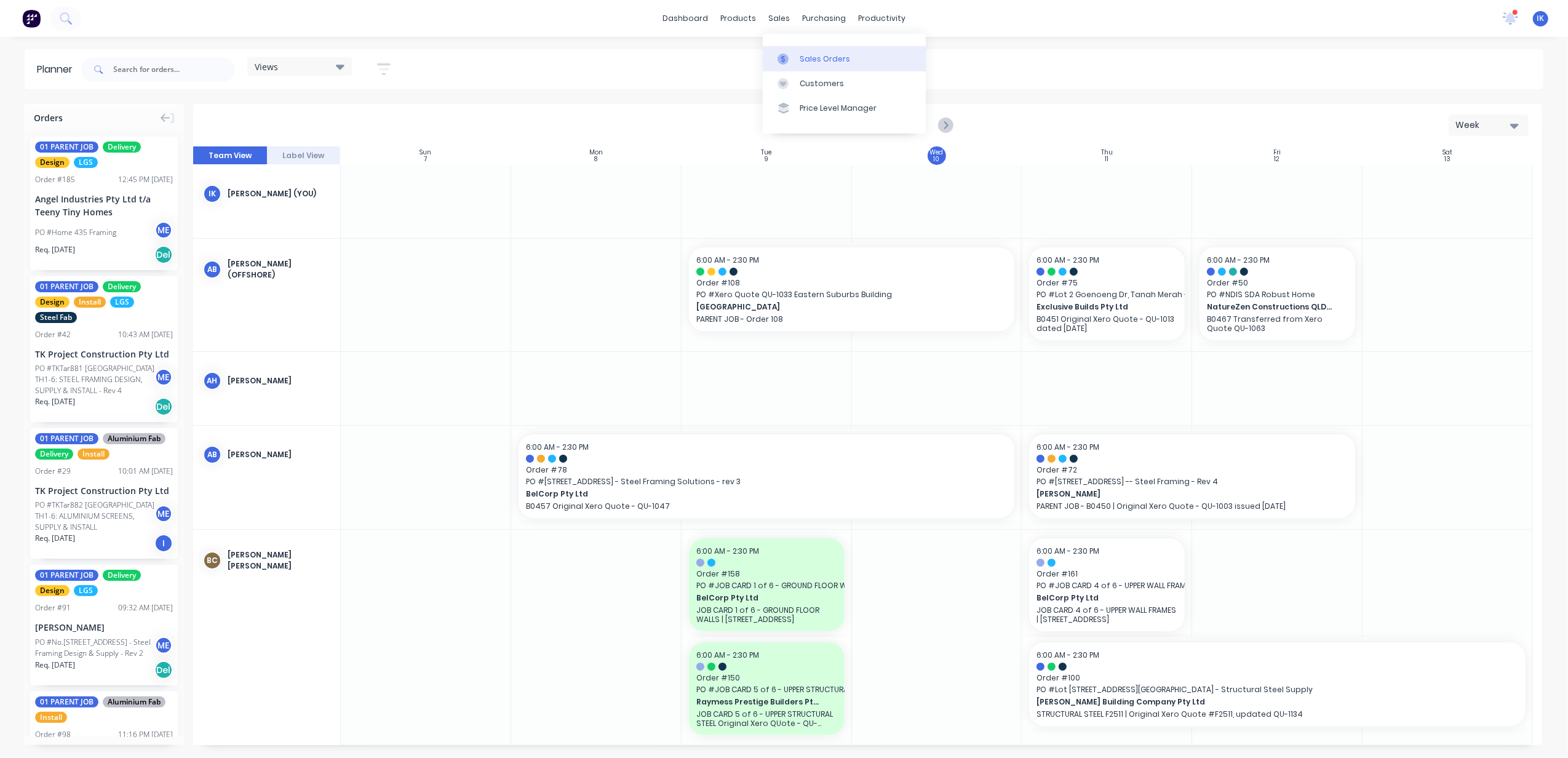
click at [835, 65] on link "Sales Orders" at bounding box center [843, 58] width 163 height 24
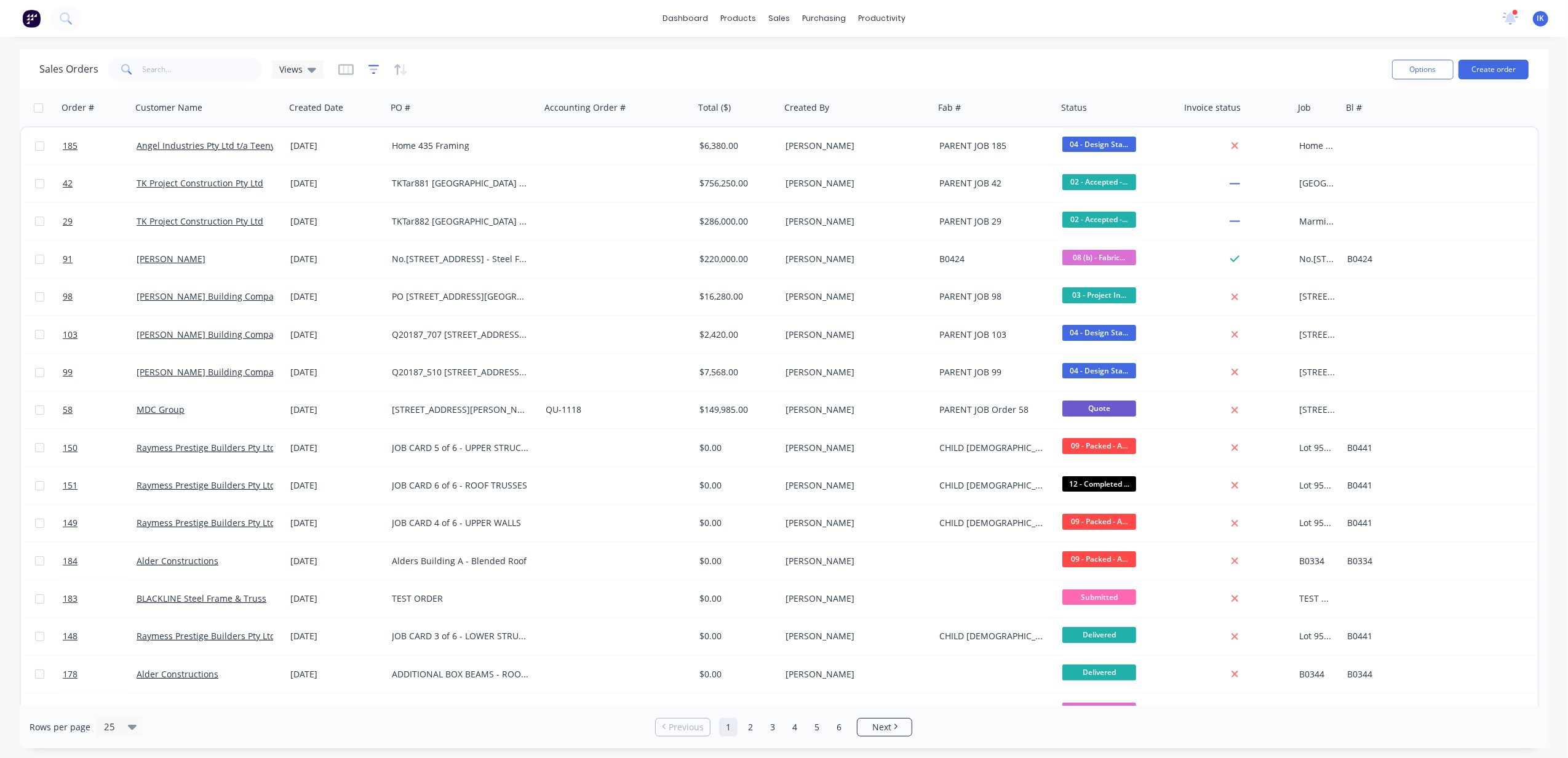
click at [375, 68] on icon "button" at bounding box center [374, 69] width 11 height 12
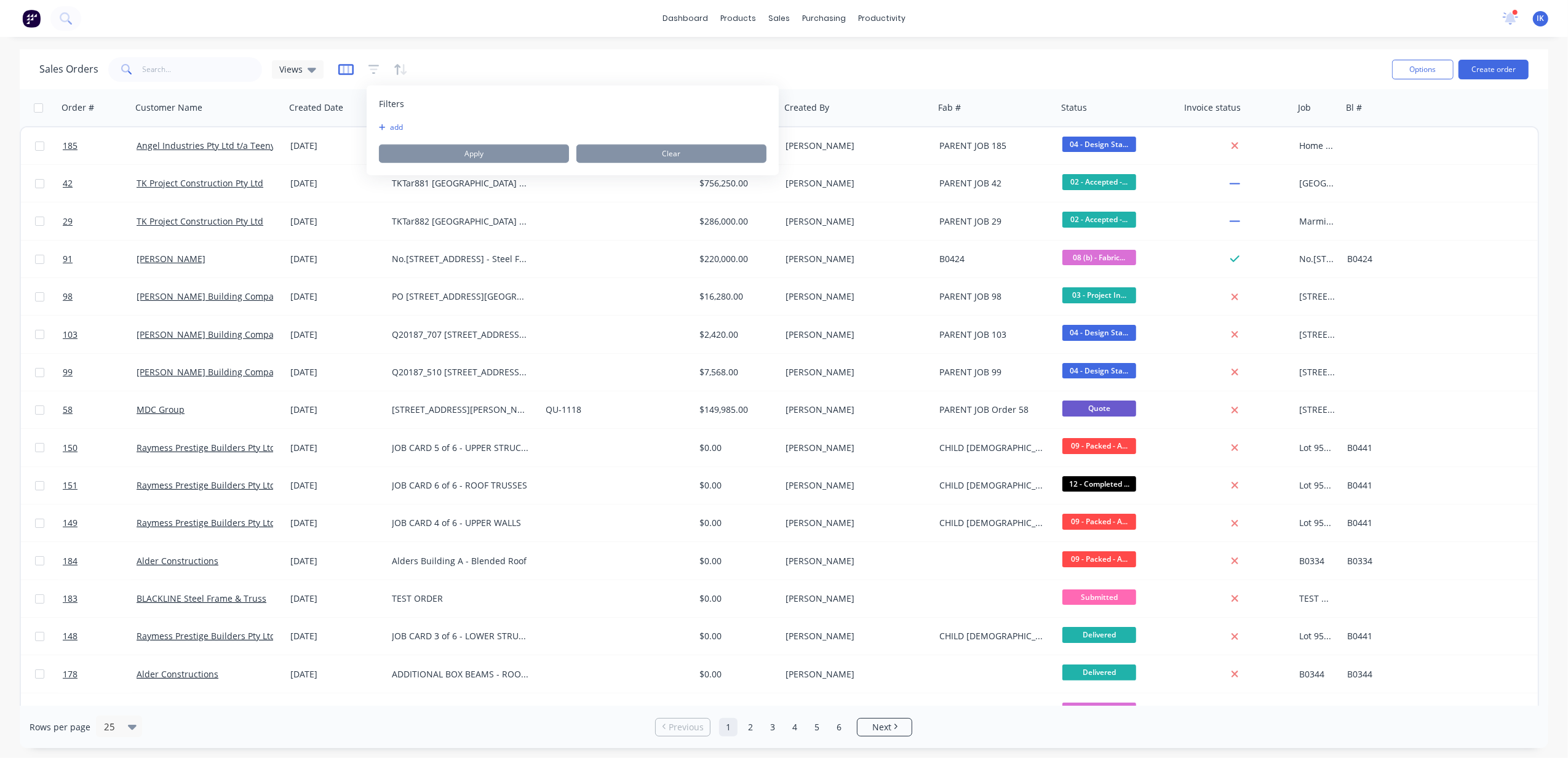
click at [340, 70] on icon "button" at bounding box center [346, 69] width 15 height 12
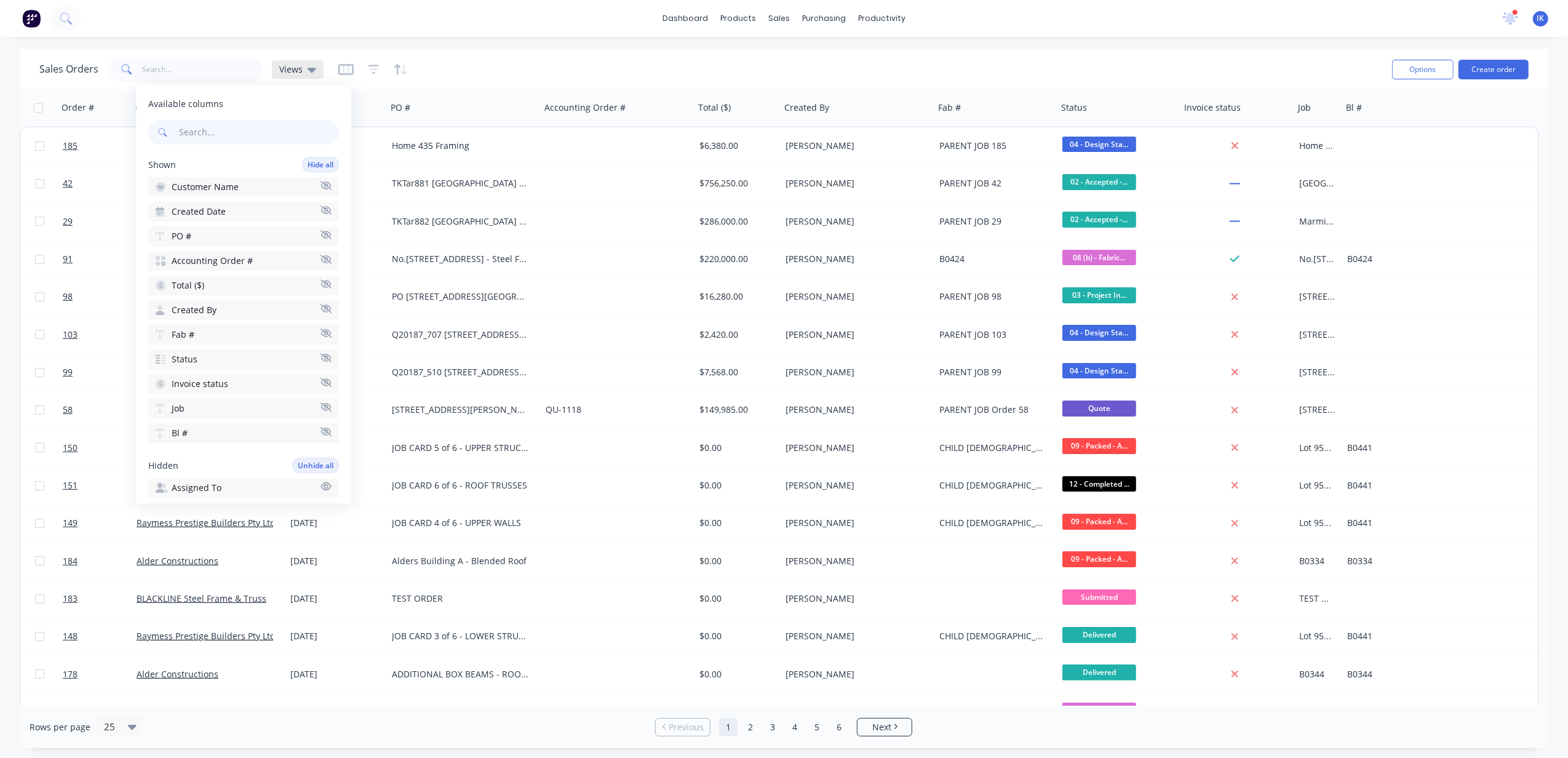
click at [308, 71] on icon at bounding box center [312, 70] width 9 height 14
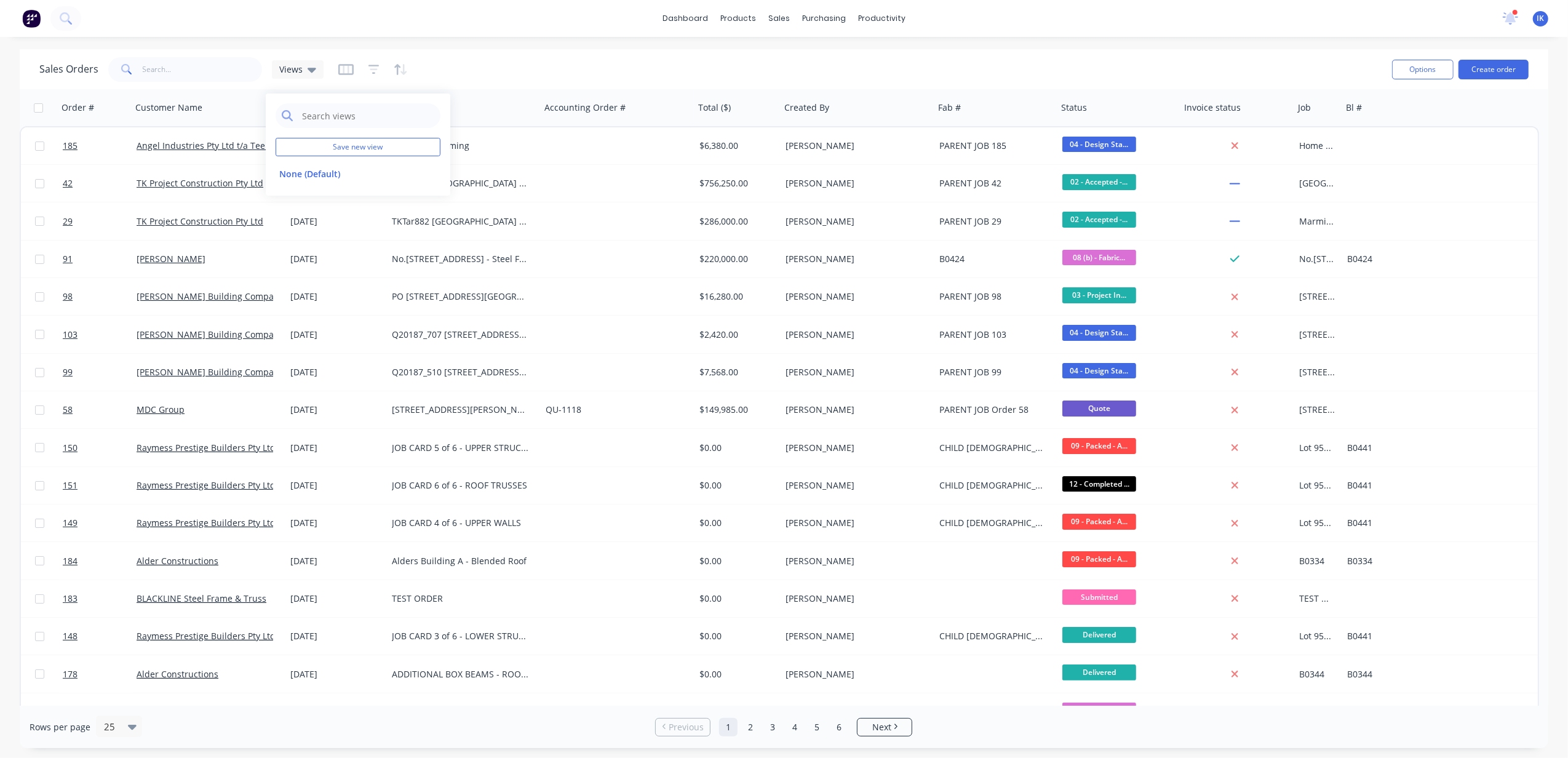
click at [640, 70] on div "Sales Orders Views" at bounding box center [711, 69] width 1343 height 30
